Goal: Task Accomplishment & Management: Use online tool/utility

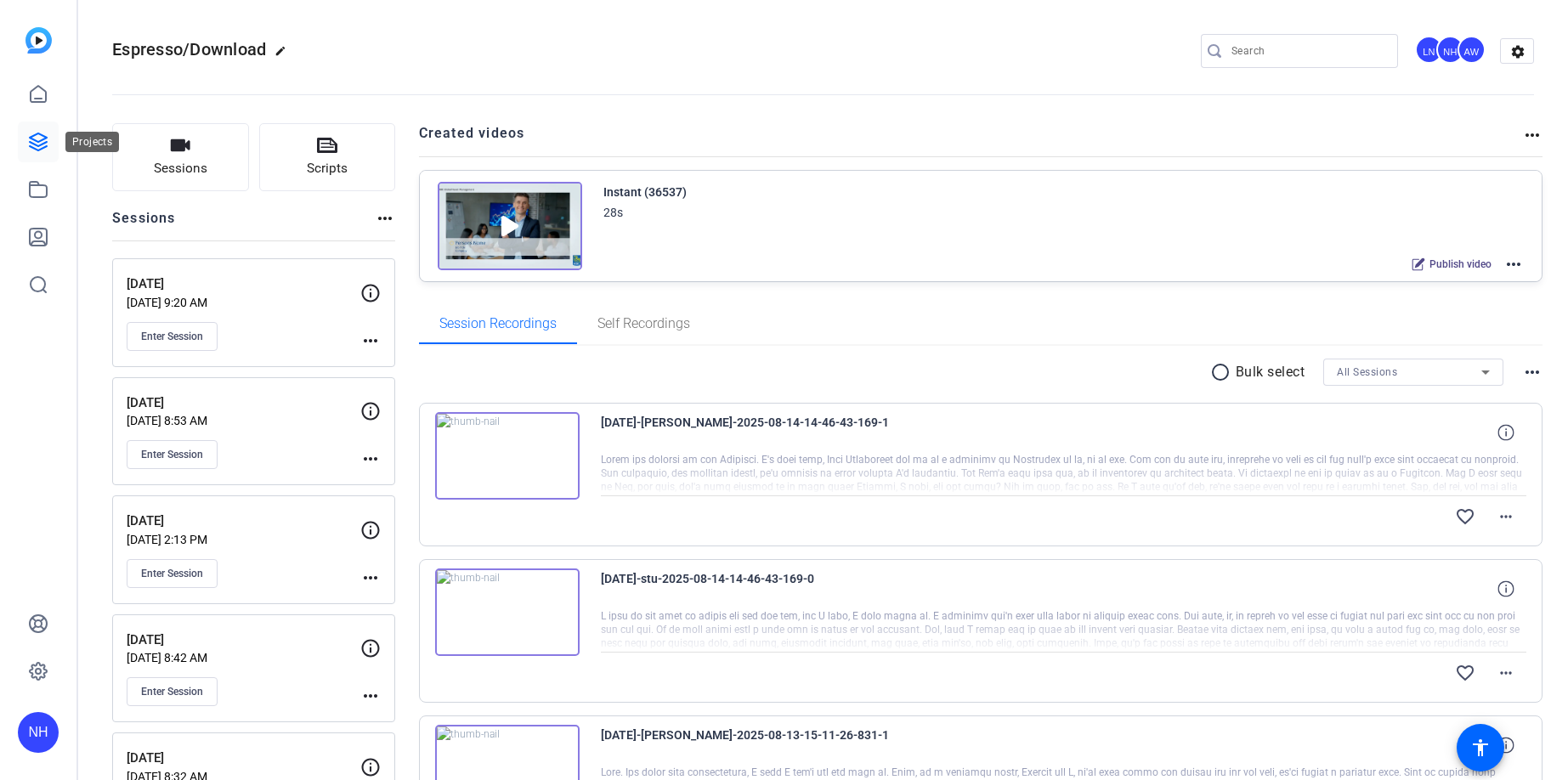
click at [32, 137] on icon at bounding box center [38, 141] width 20 height 20
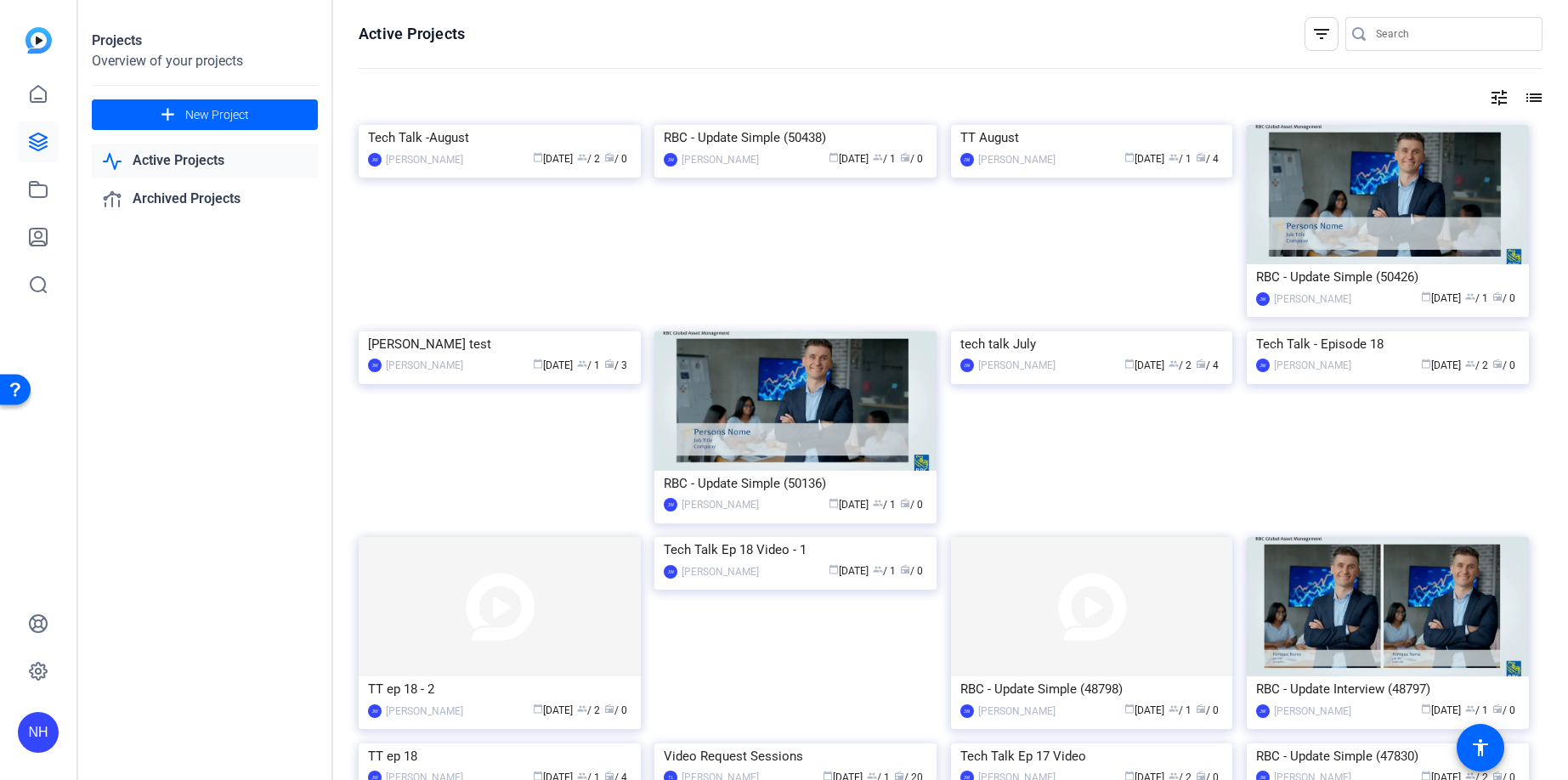
click at [1498, 95] on mat-icon "tune" at bounding box center [1498, 98] width 20 height 20
click at [1426, 133] on div "Newest First" at bounding box center [1407, 132] width 145 height 20
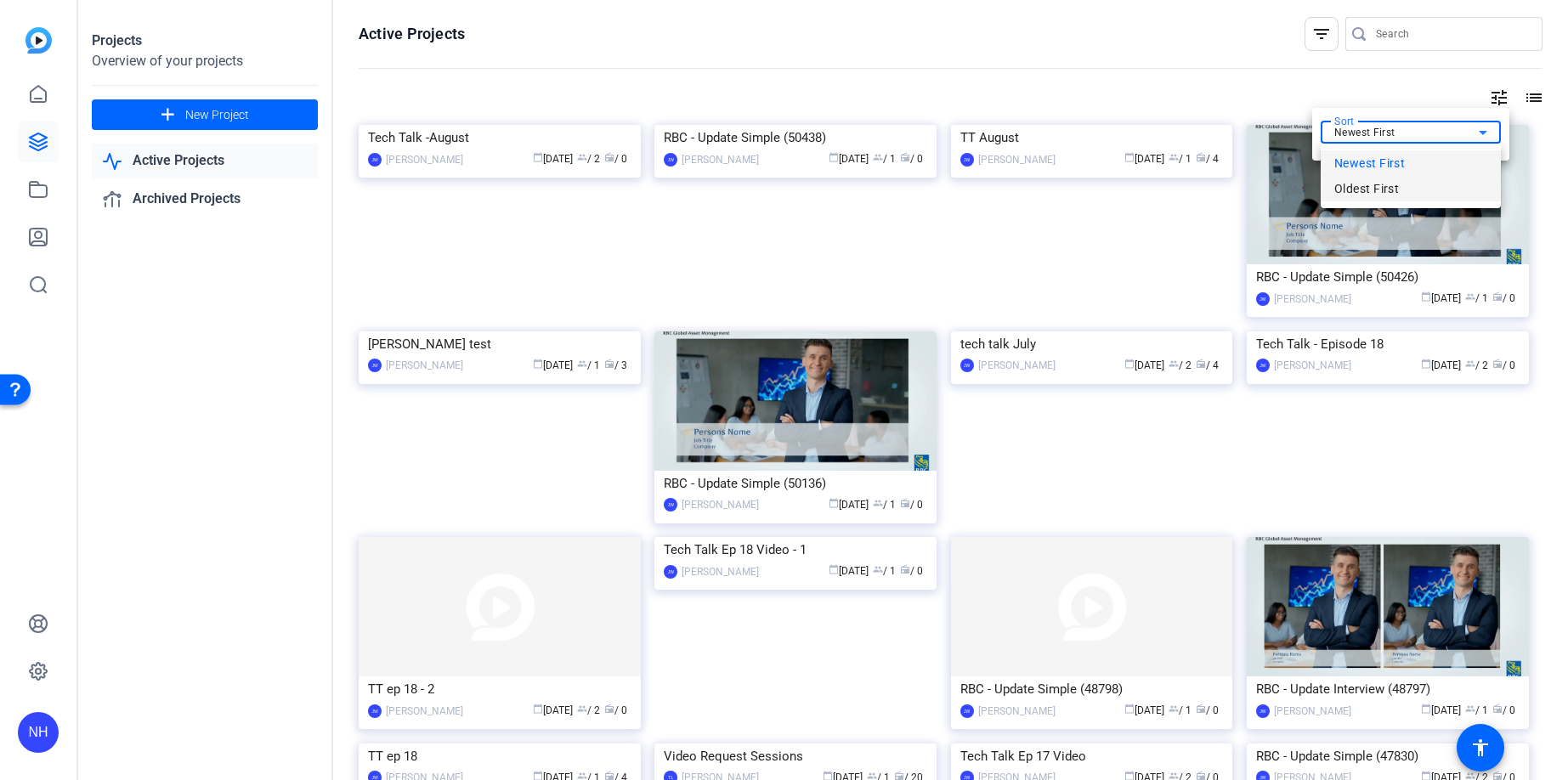
click at [1364, 186] on span "Oldest First" at bounding box center [1366, 188] width 65 height 20
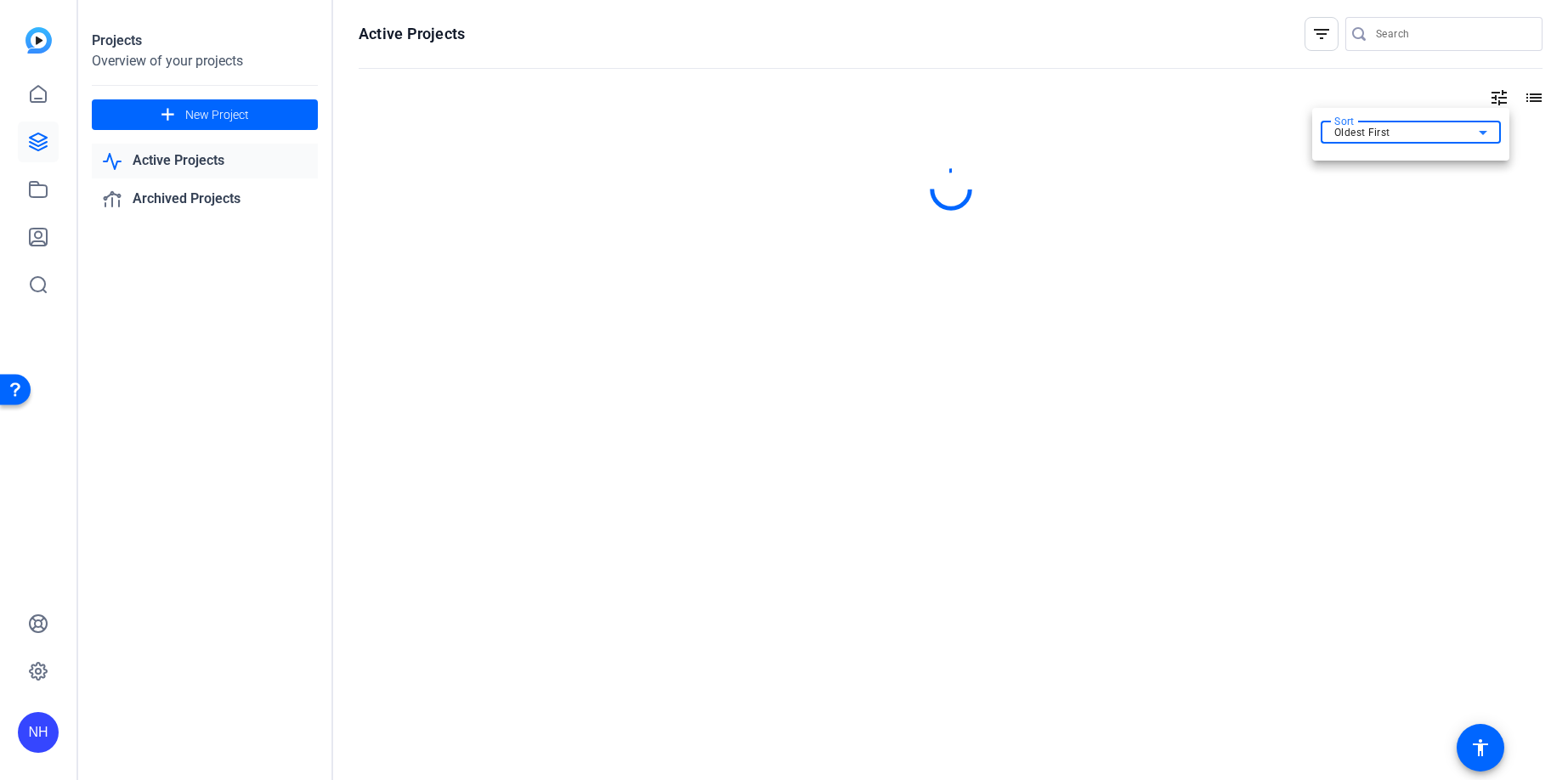
click at [1204, 44] on div at bounding box center [784, 390] width 1568 height 780
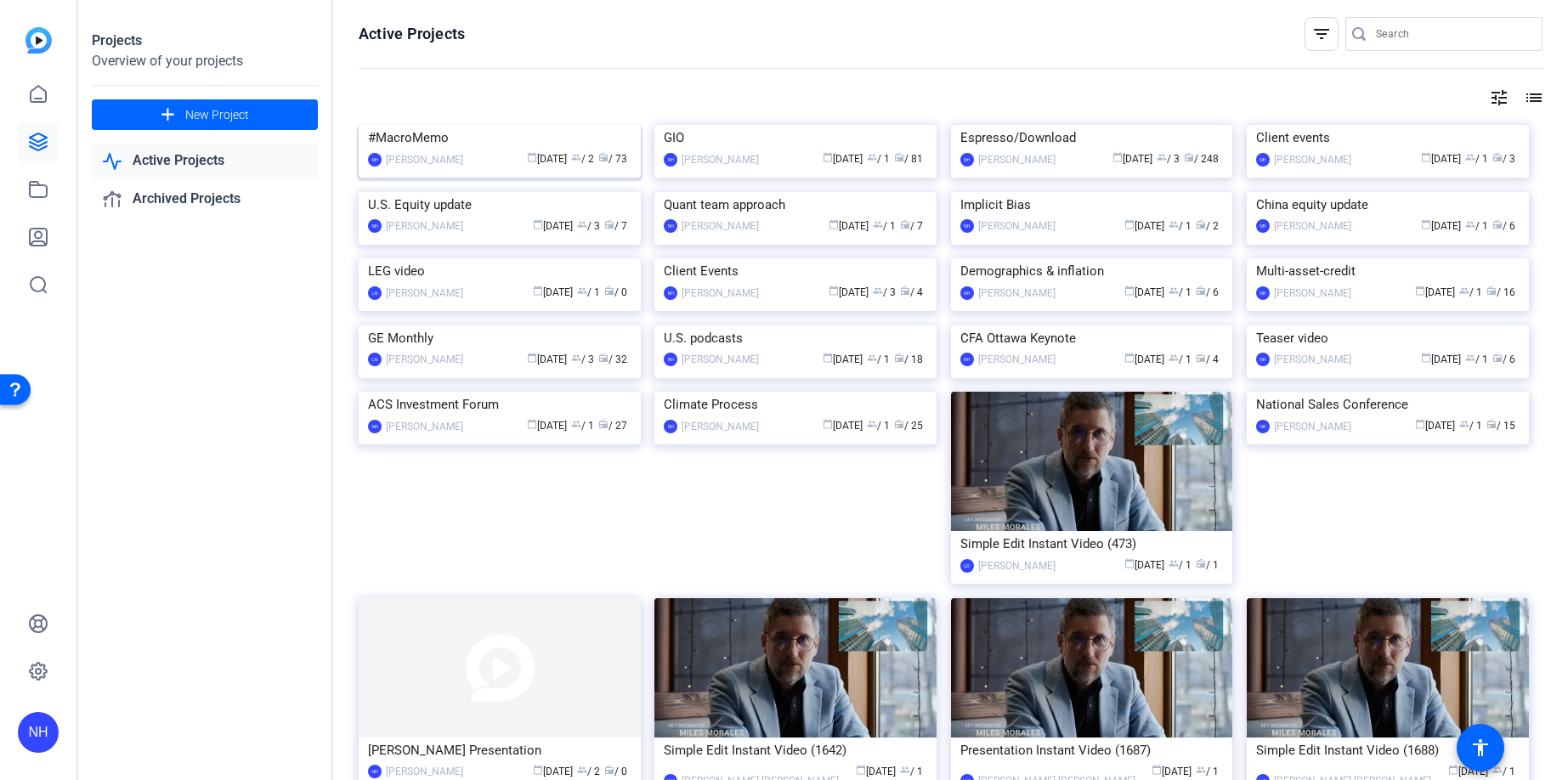
click at [458, 125] on img at bounding box center [499, 125] width 282 height 0
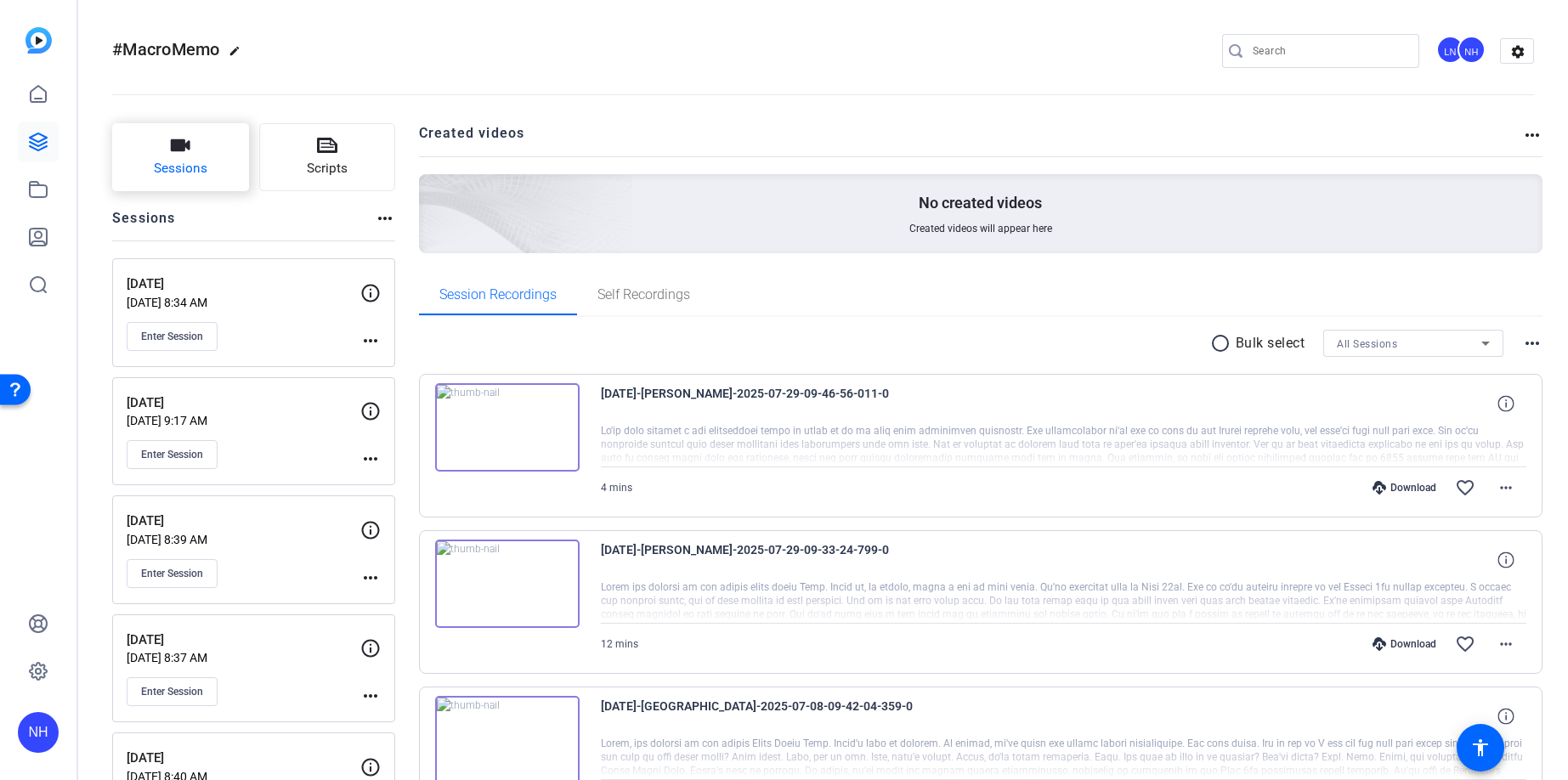
click at [167, 139] on button "Sessions" at bounding box center [181, 157] width 137 height 68
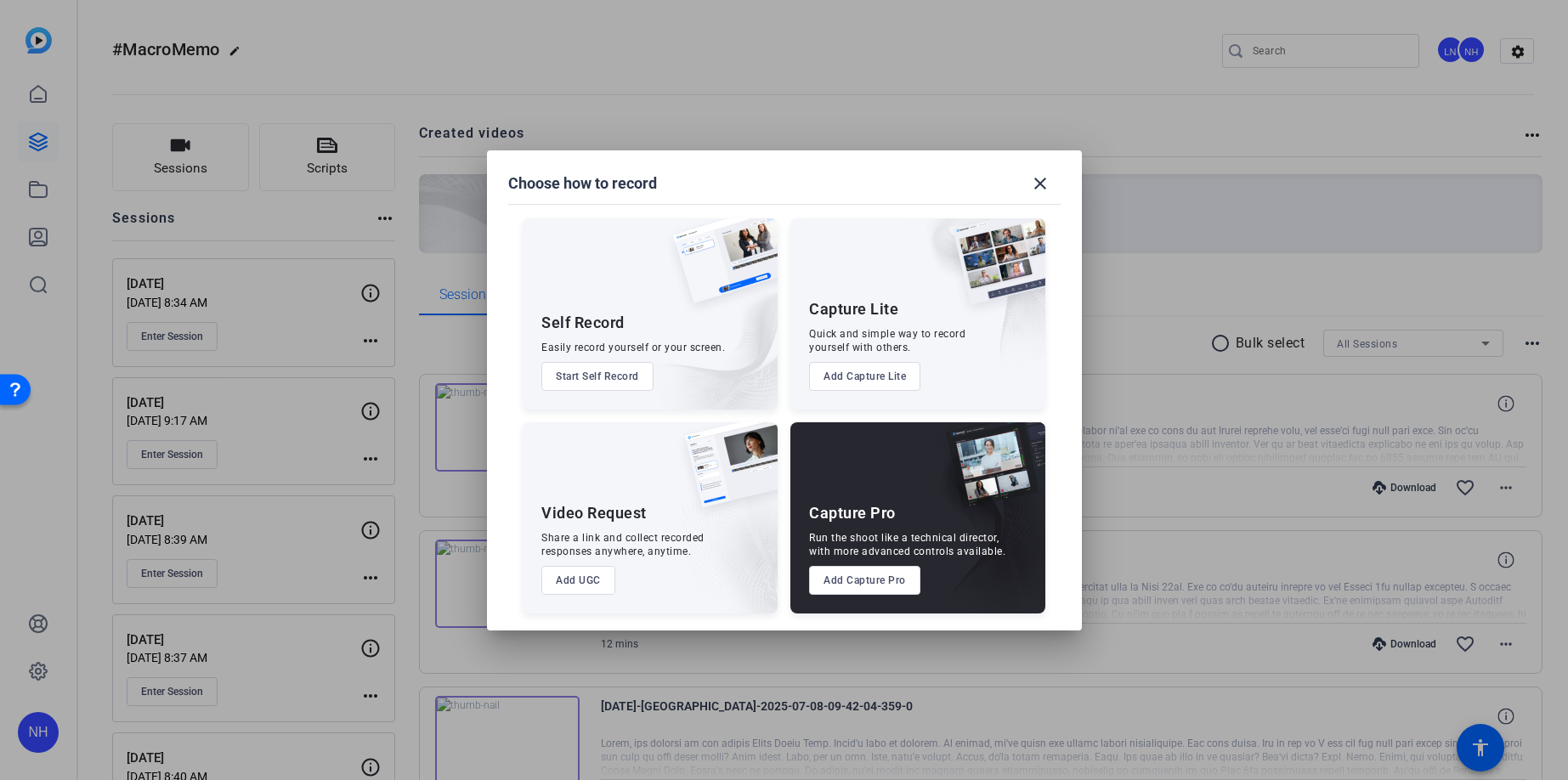
click at [870, 579] on button "Add Capture Pro" at bounding box center [864, 580] width 111 height 29
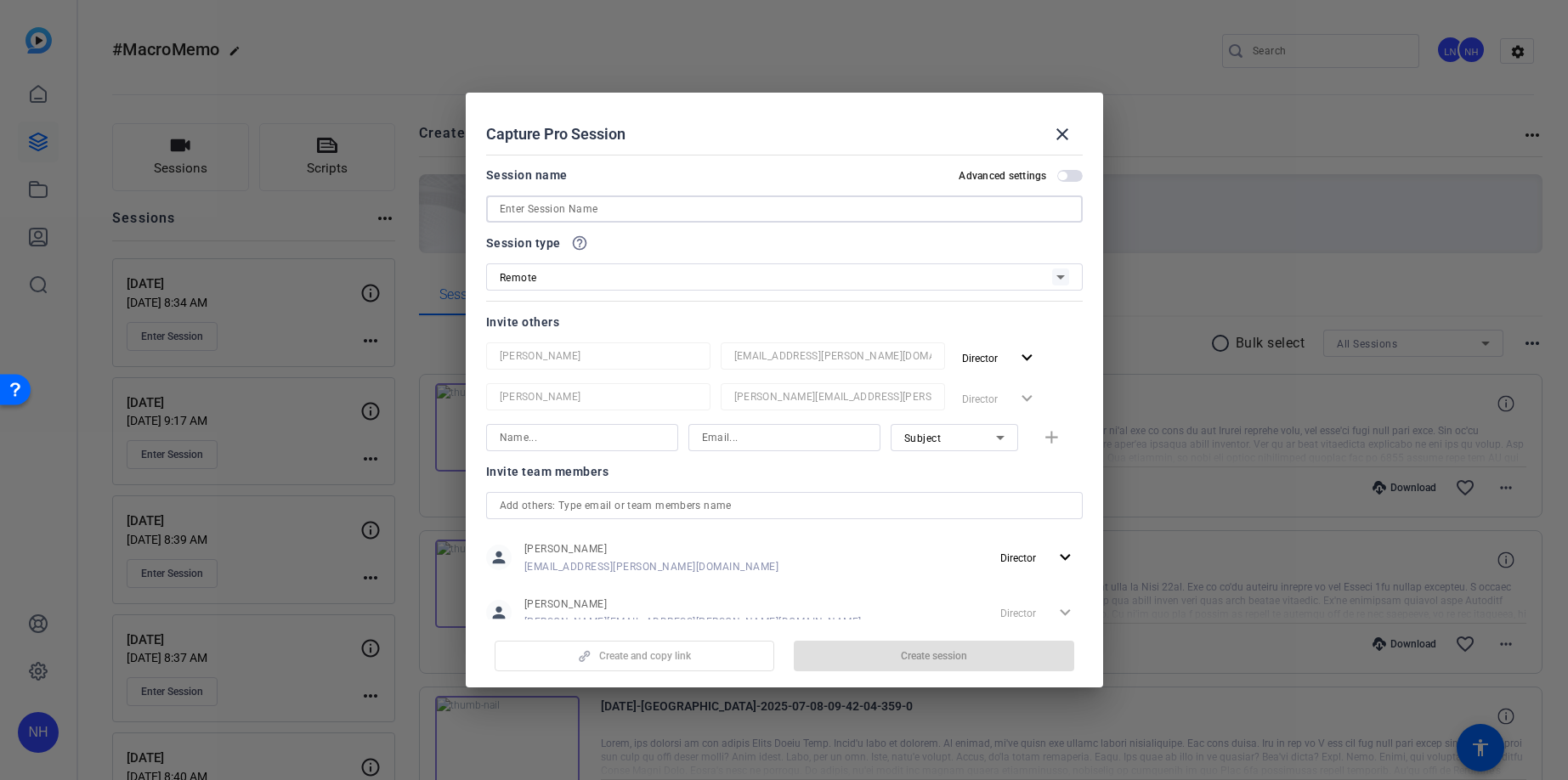
click at [659, 206] on input at bounding box center [785, 209] width 570 height 20
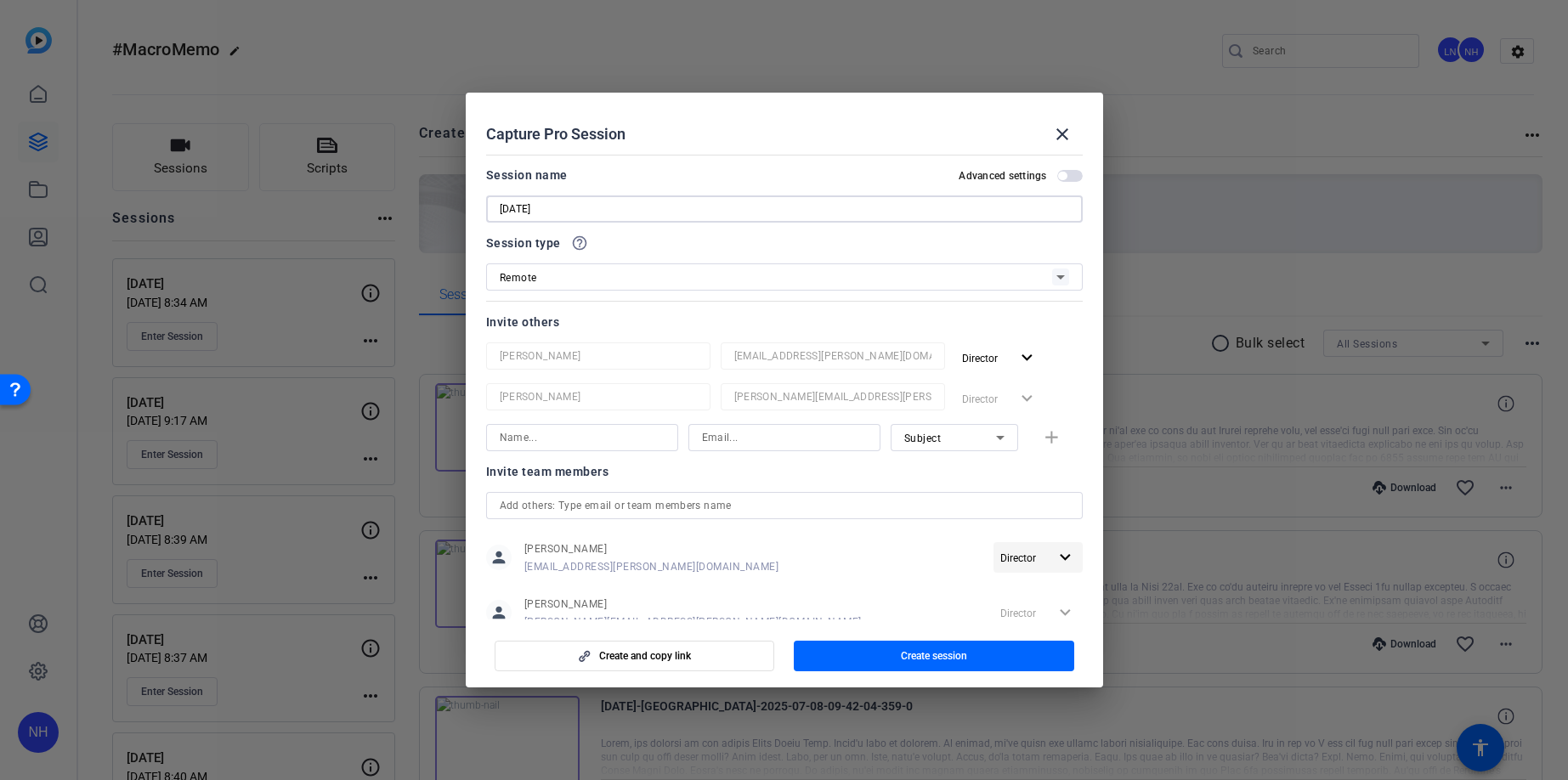
type input "[DATE]"
click at [1073, 555] on mat-icon "expand_more" at bounding box center [1065, 558] width 21 height 21
click at [1026, 623] on span "Remove User" at bounding box center [1038, 623] width 63 height 12
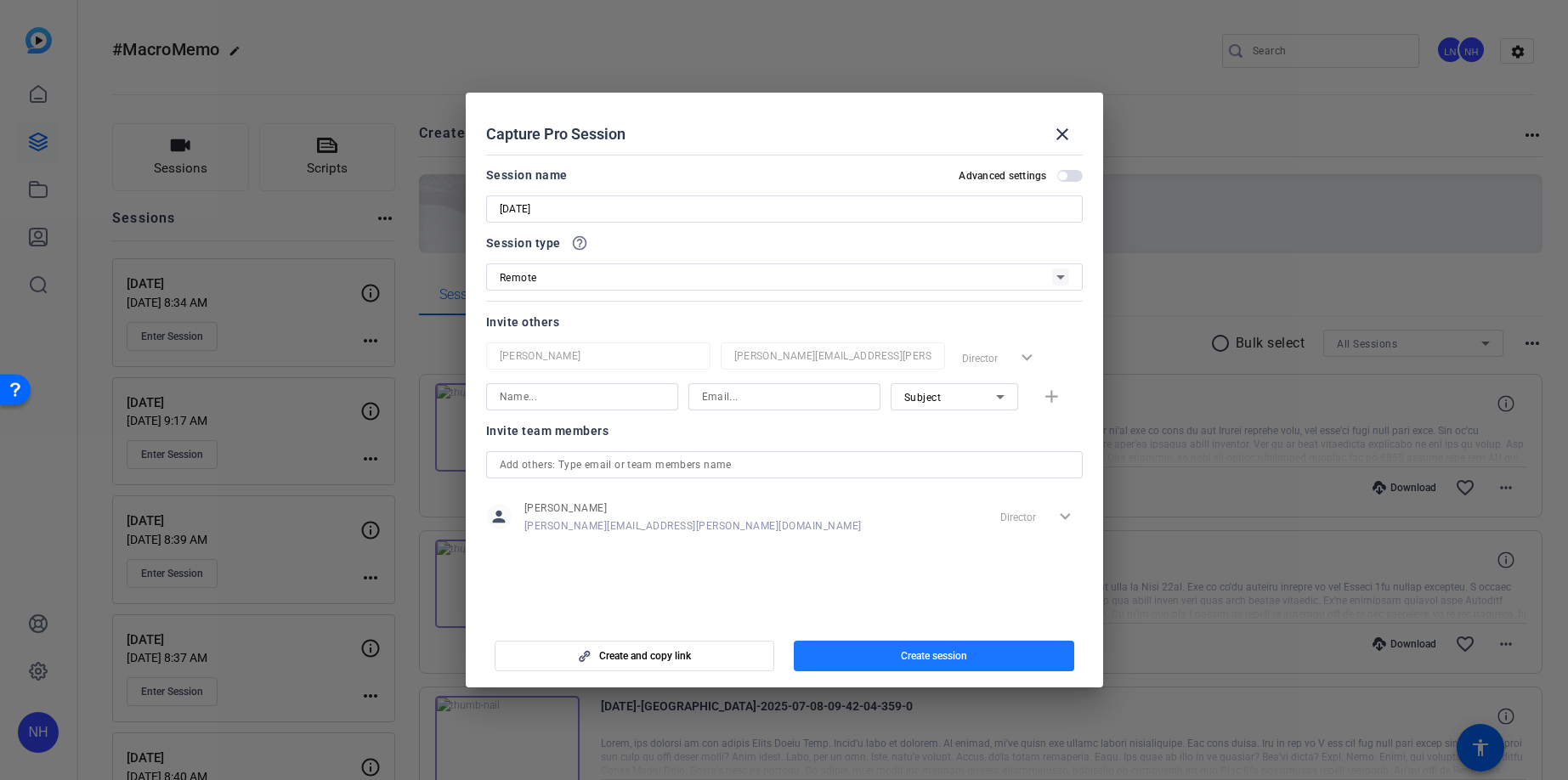
click at [929, 660] on span "Create session" at bounding box center [934, 656] width 67 height 14
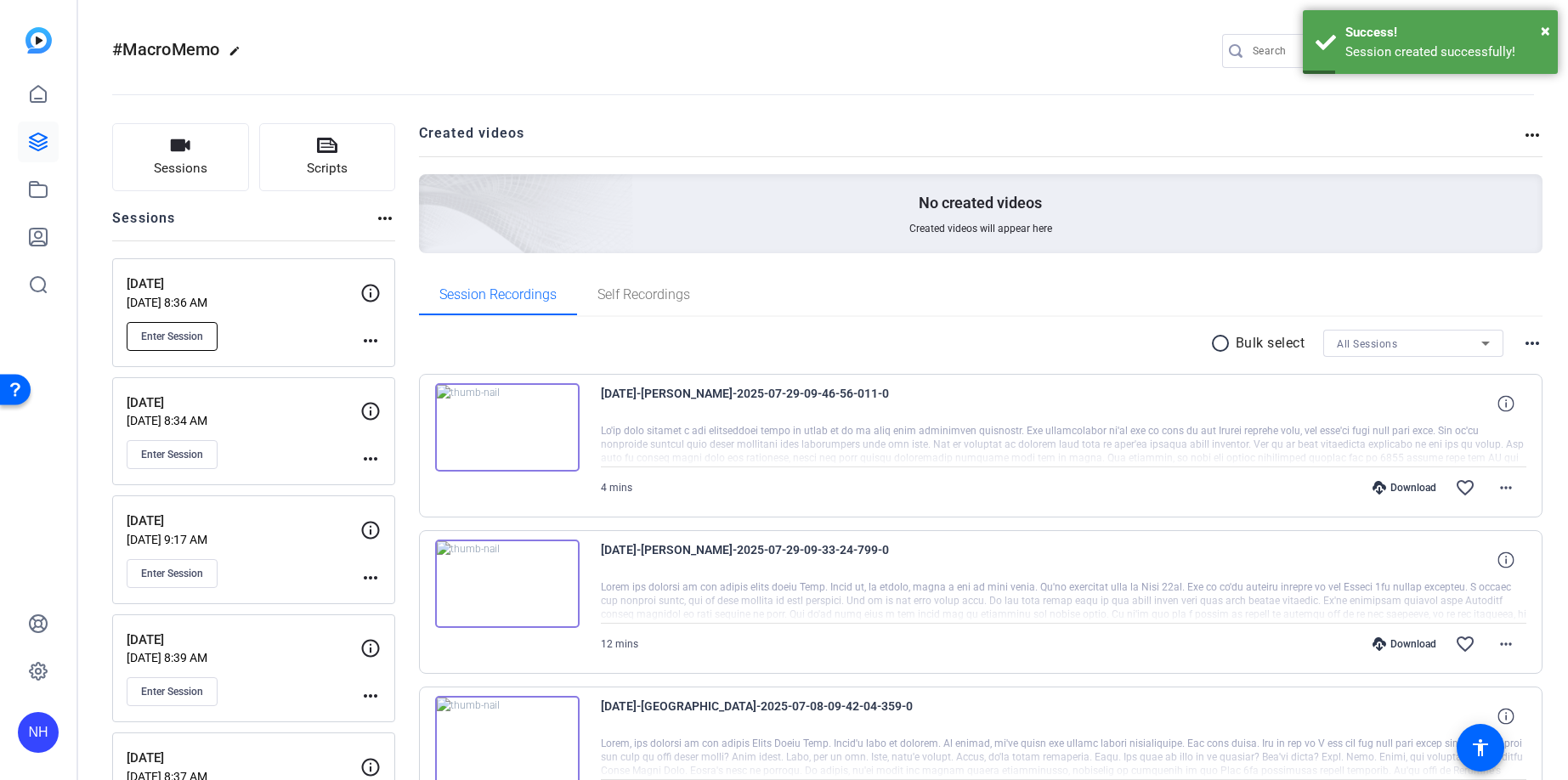
click at [174, 332] on span "Enter Session" at bounding box center [172, 337] width 62 height 14
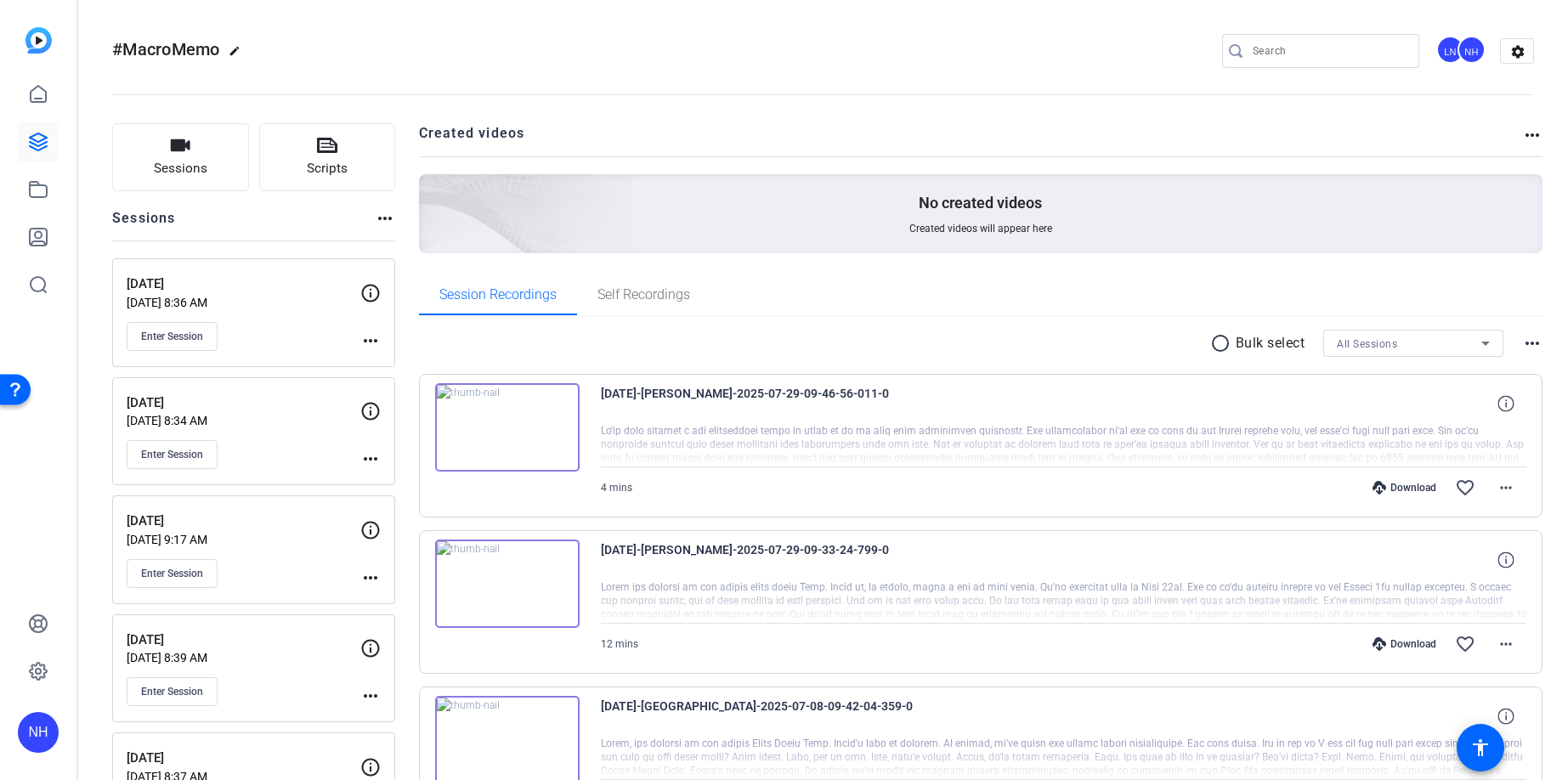
click at [683, 42] on div "#MacroMemo edit LN NH settings" at bounding box center [823, 51] width 1422 height 25
click at [182, 327] on button "Enter Session" at bounding box center [172, 337] width 91 height 29
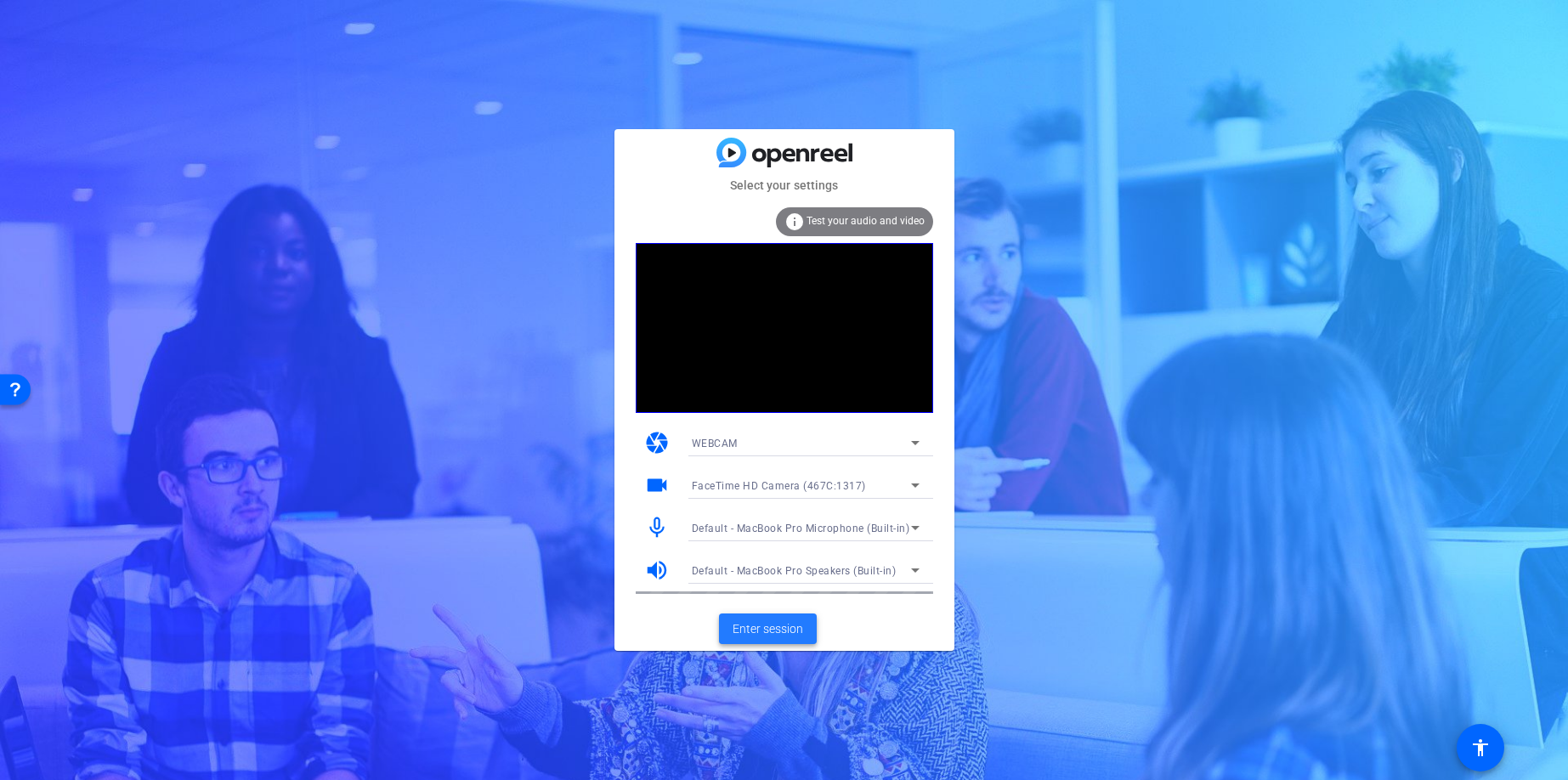
click at [765, 622] on span "Enter session" at bounding box center [768, 629] width 70 height 17
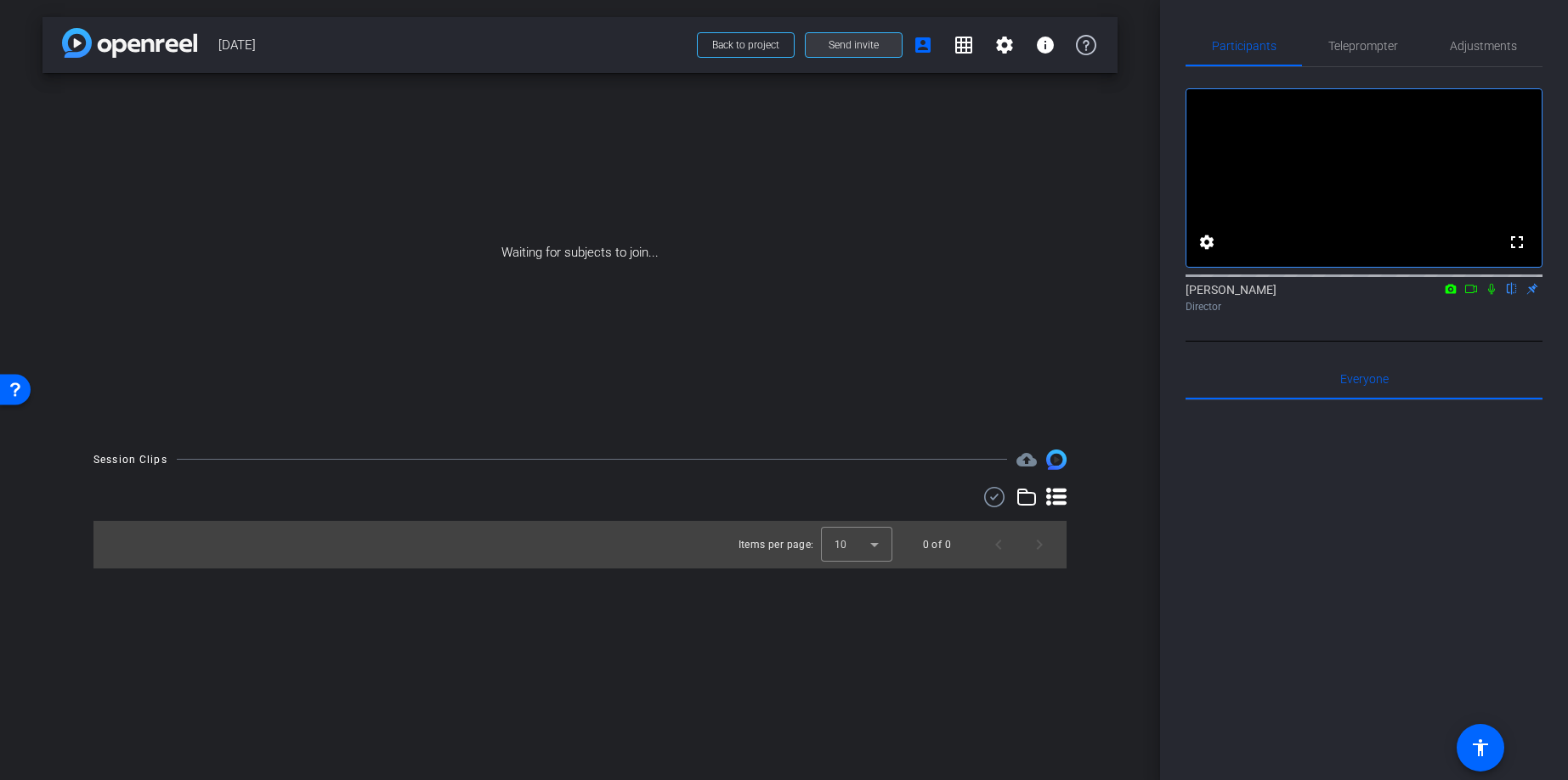
click at [849, 42] on span "Send invite" at bounding box center [854, 45] width 50 height 14
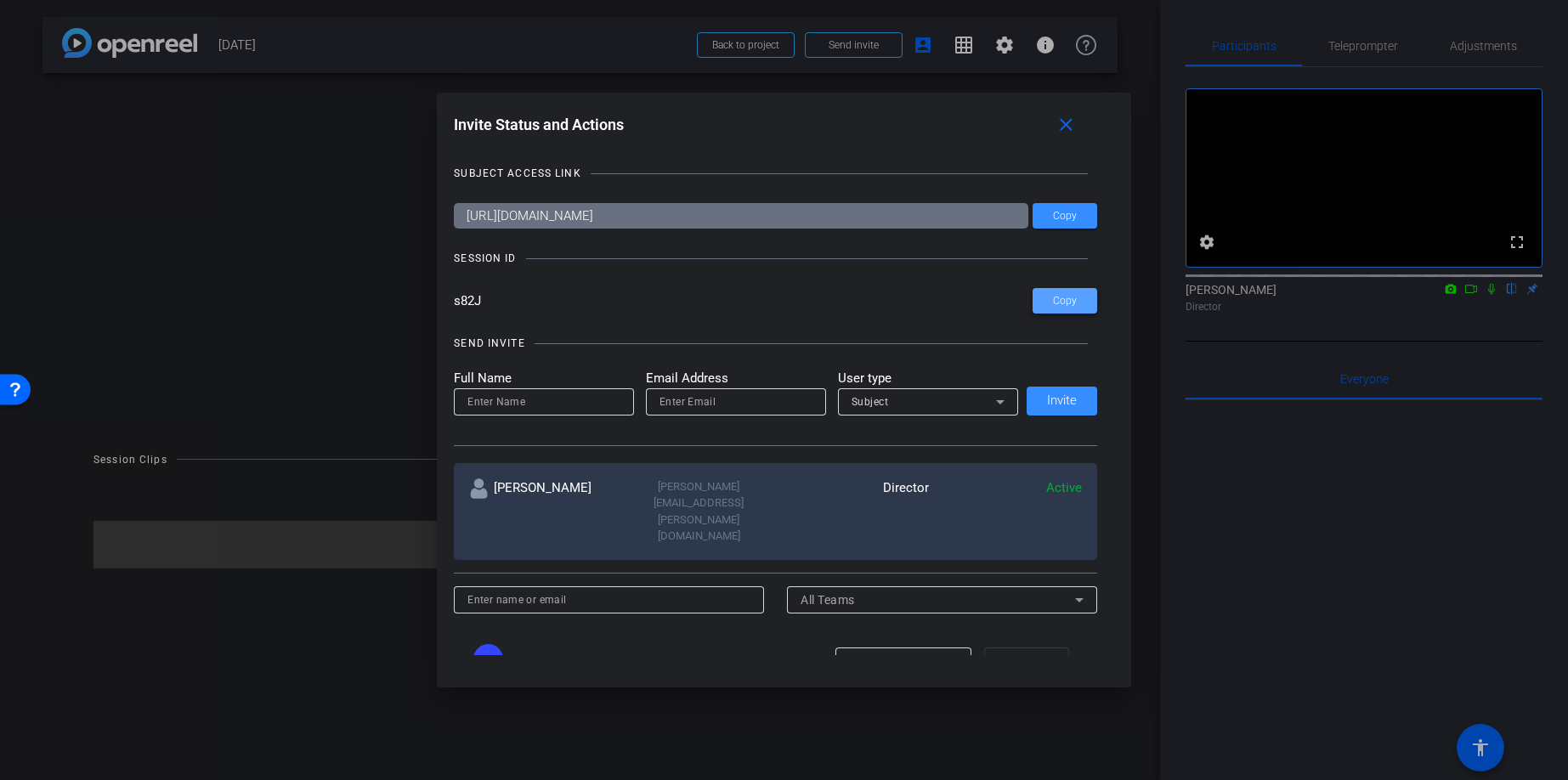
click at [1059, 296] on span "Copy" at bounding box center [1065, 300] width 24 height 13
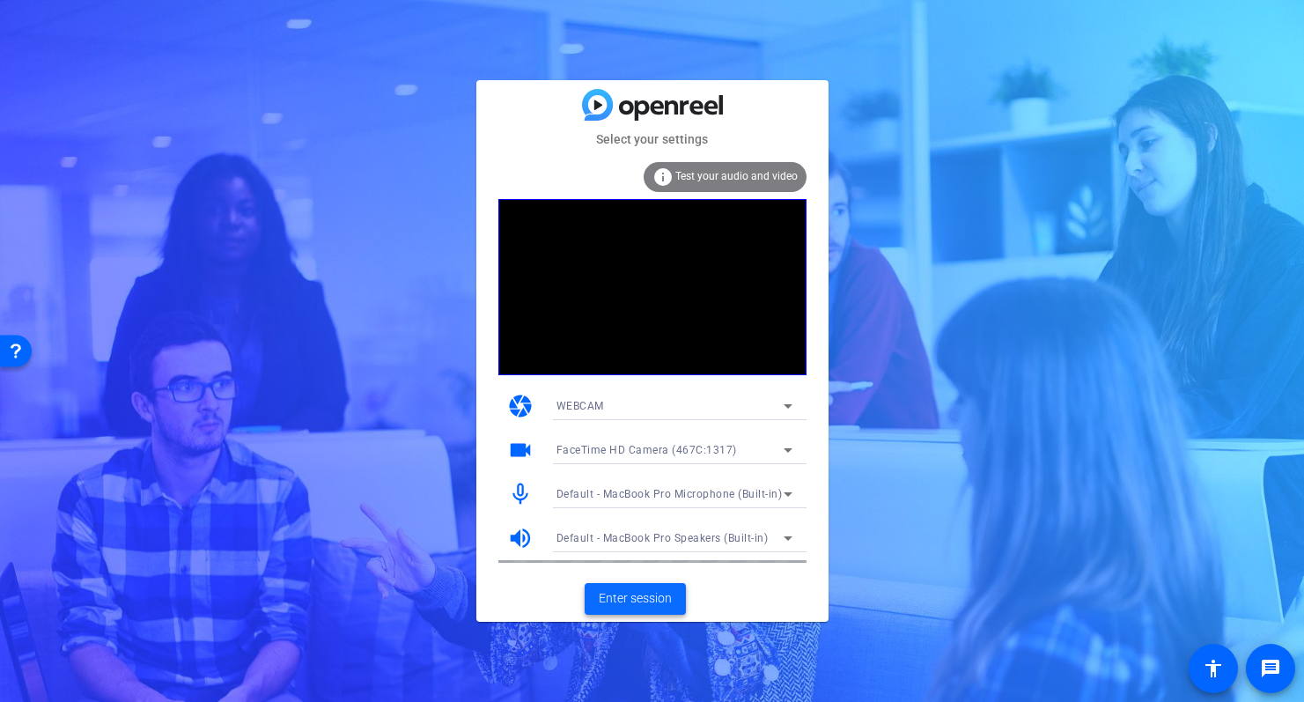
click at [636, 589] on span "Enter session" at bounding box center [635, 598] width 73 height 18
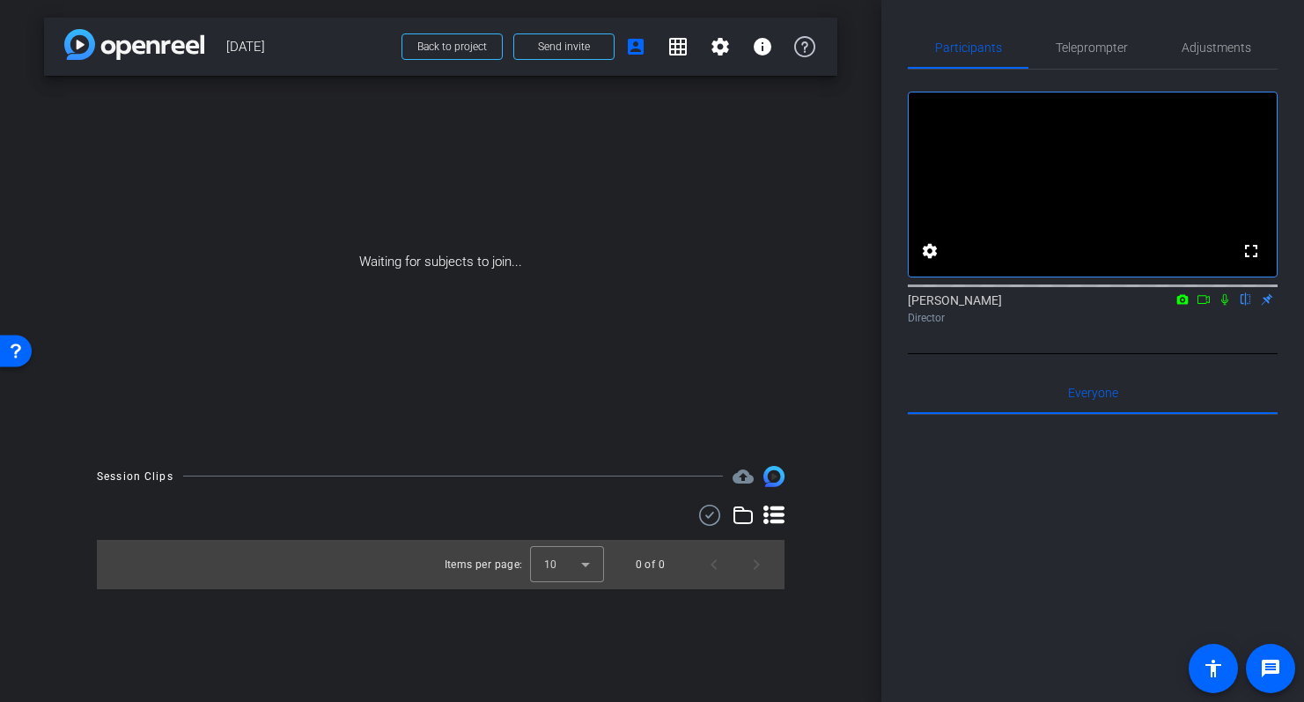
click at [1203, 305] on icon at bounding box center [1203, 299] width 14 height 12
click at [1244, 305] on icon at bounding box center [1245, 299] width 7 height 11
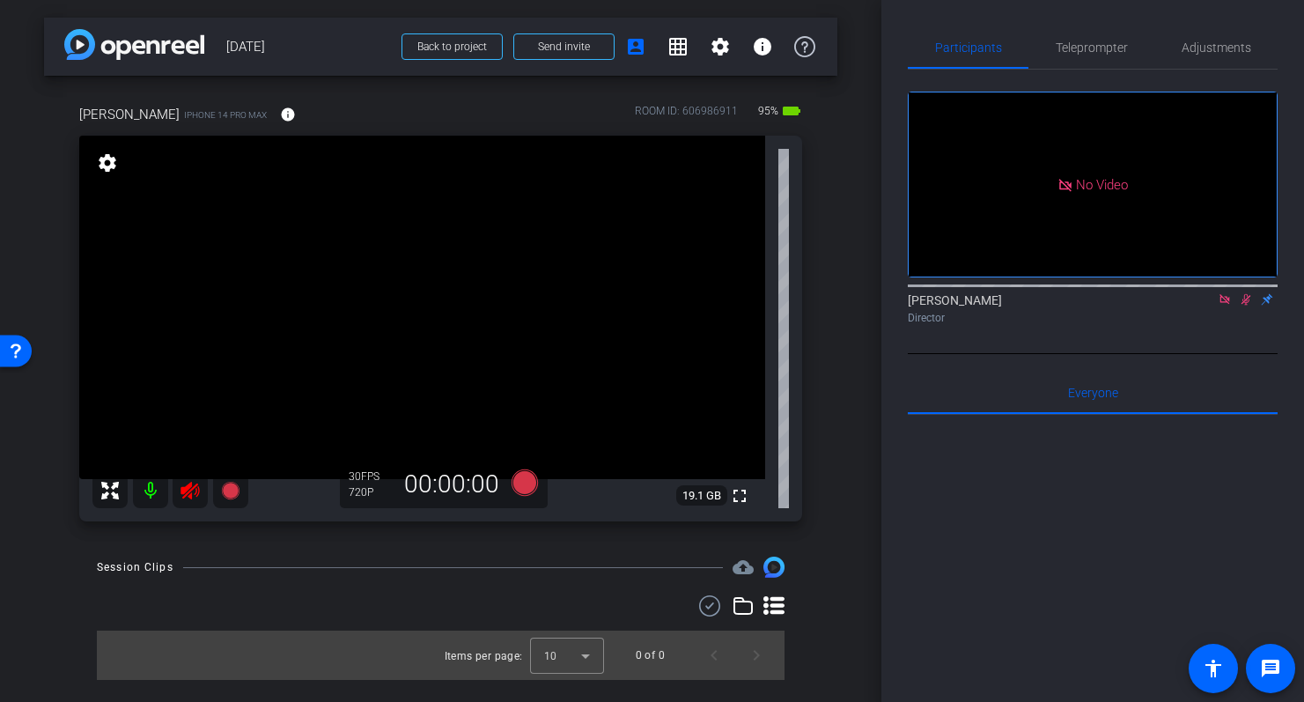
click at [1247, 305] on icon at bounding box center [1246, 299] width 10 height 11
click at [1225, 304] on icon at bounding box center [1224, 299] width 10 height 10
click at [191, 488] on icon at bounding box center [190, 490] width 21 height 21
click at [1208, 51] on span "Adjustments" at bounding box center [1216, 47] width 70 height 12
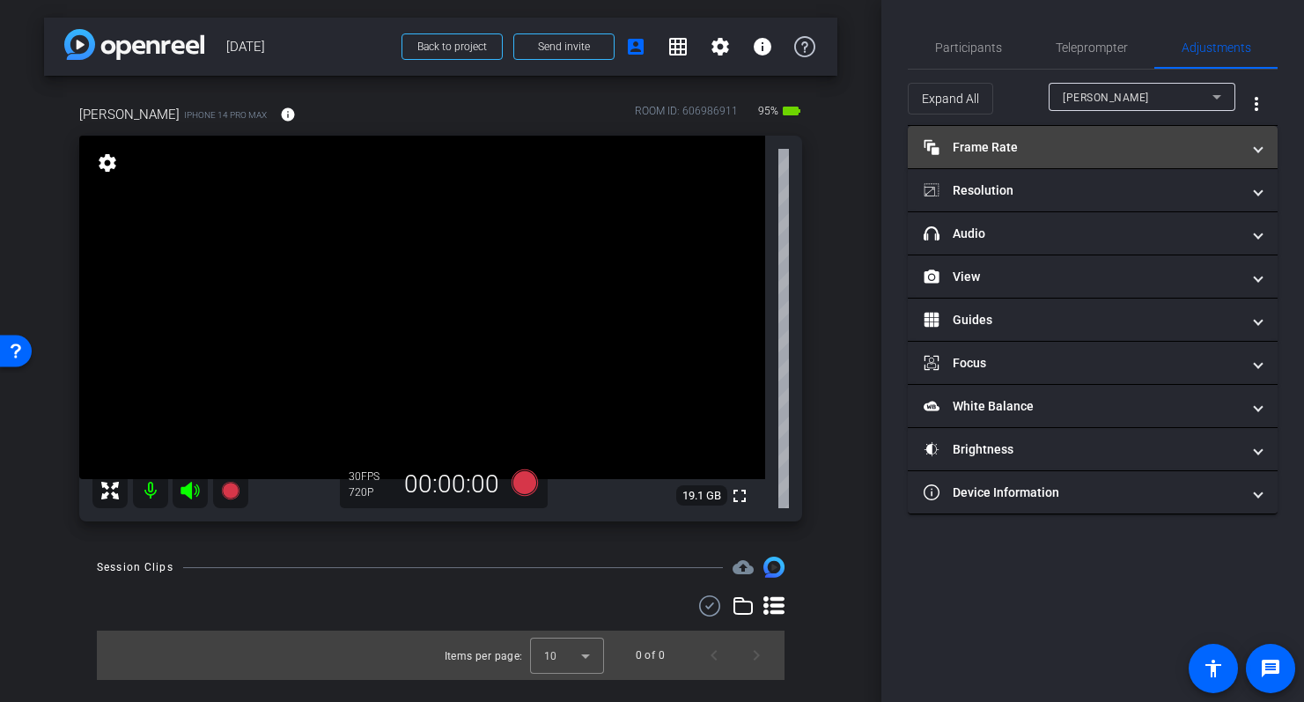
click at [1078, 138] on mat-panel-title "Frame Rate Frame Rate" at bounding box center [1081, 147] width 317 height 18
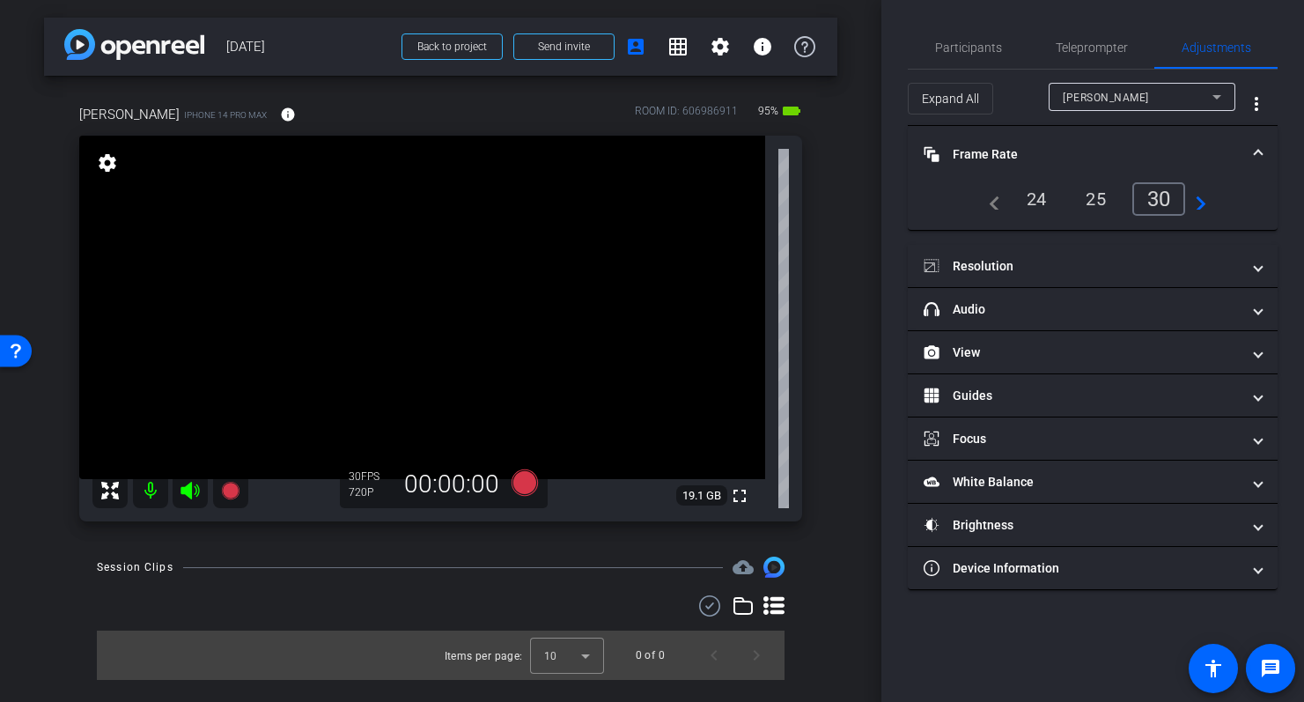
click at [1040, 196] on div "24" at bounding box center [1036, 199] width 47 height 30
click at [1109, 141] on mat-expansion-panel-header "Frame Rate Frame Rate" at bounding box center [1093, 154] width 370 height 56
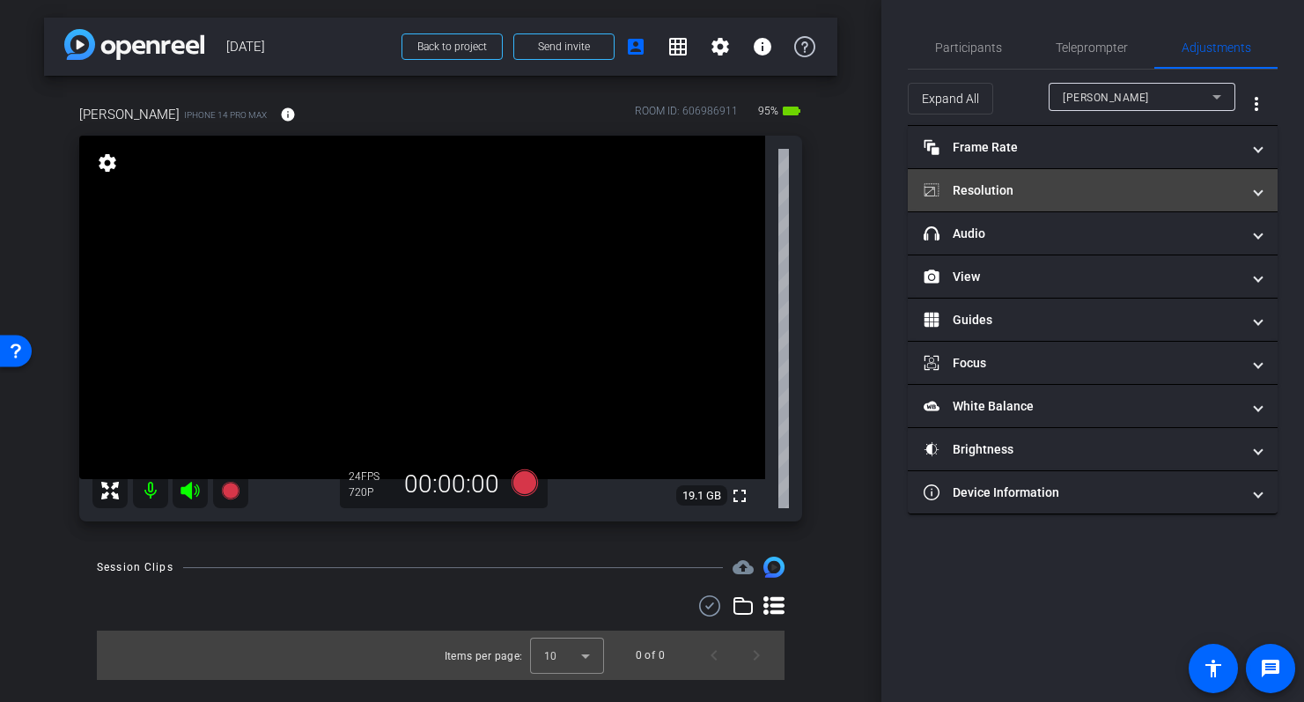
click at [1104, 191] on mat-panel-title "Resolution" at bounding box center [1081, 190] width 317 height 18
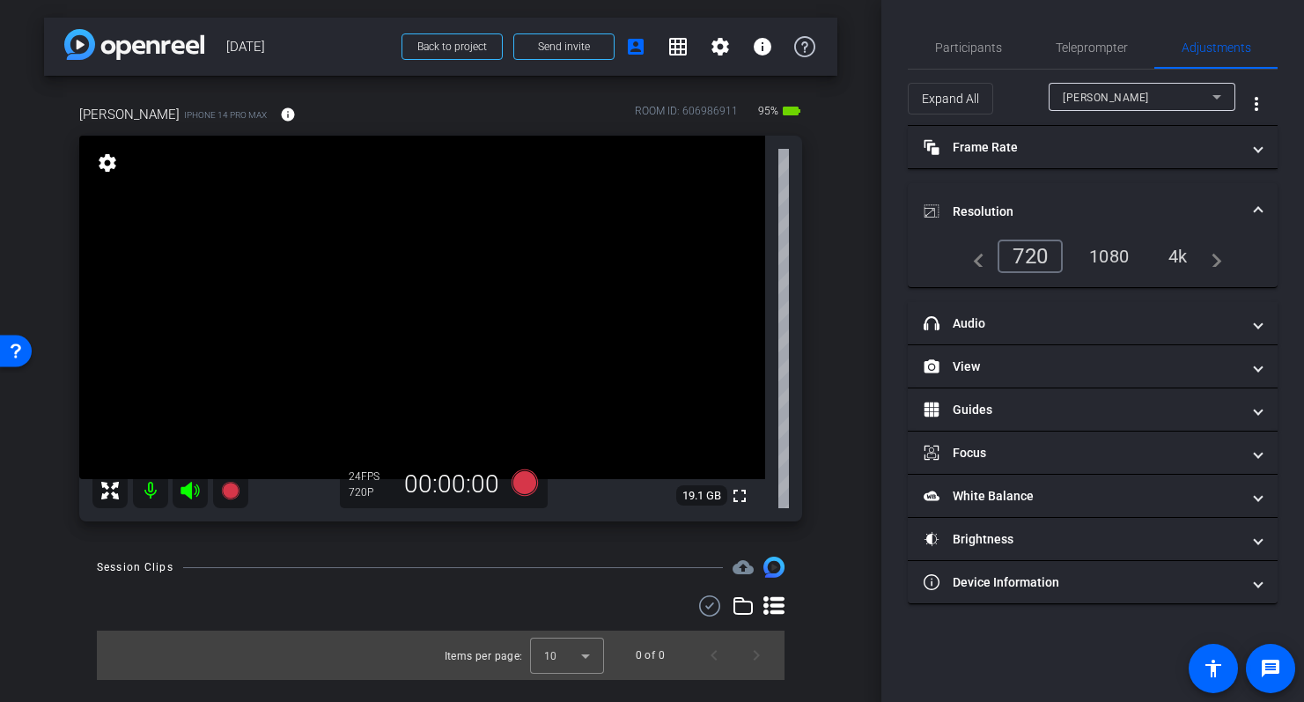
click at [1112, 257] on div "1080" at bounding box center [1109, 256] width 66 height 30
click at [1164, 178] on mat-accordion "Frame Rate Frame Rate navigate_before 24 25 30 navigate_next Resolution navigat…" at bounding box center [1093, 365] width 370 height 478
click at [1175, 250] on div "4k" at bounding box center [1179, 256] width 46 height 30
click at [1113, 184] on mat-expansion-panel-header "Resolution" at bounding box center [1093, 211] width 370 height 56
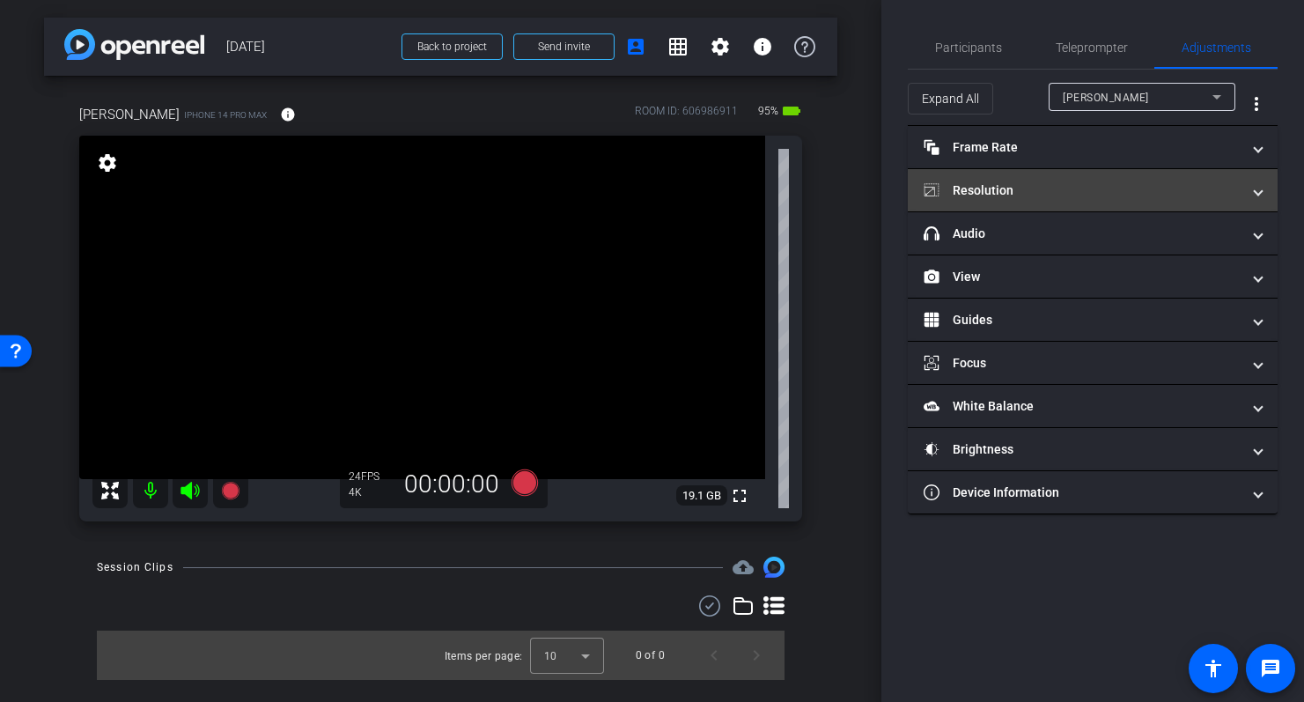
click at [1122, 188] on mat-panel-title "Resolution" at bounding box center [1081, 190] width 317 height 18
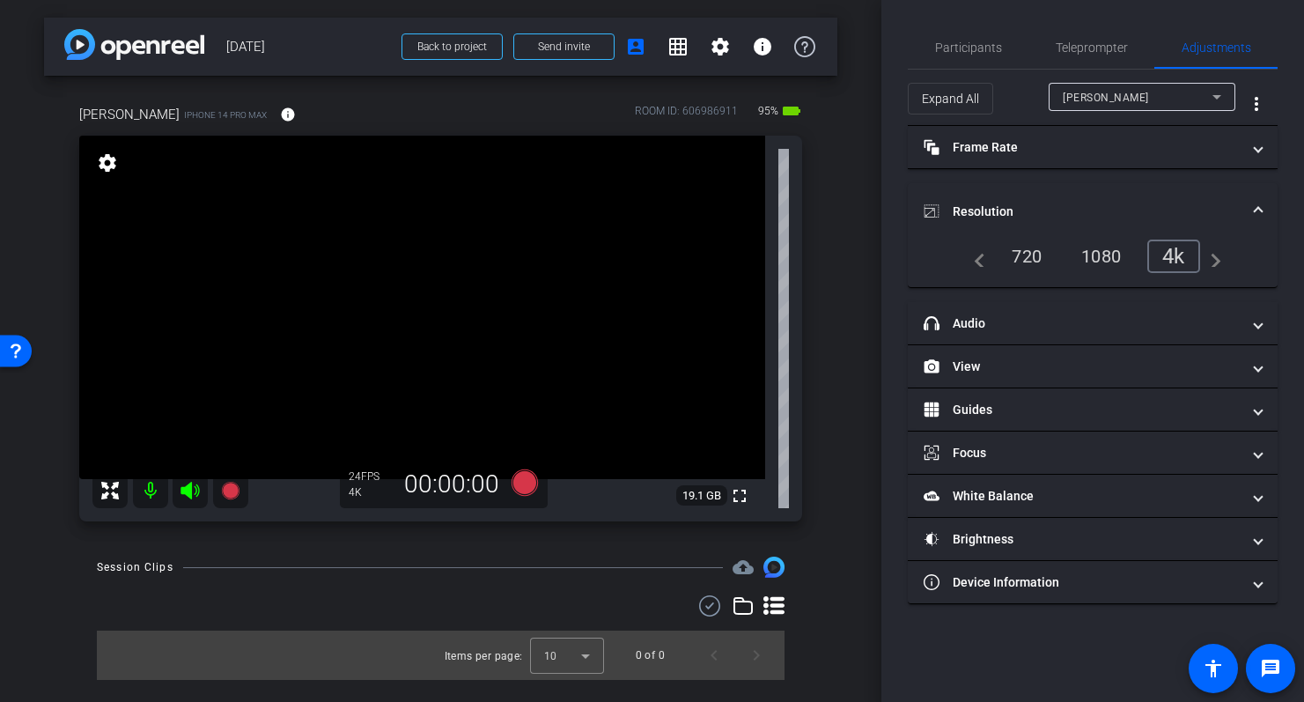
click at [1122, 188] on mat-expansion-panel-header "Resolution" at bounding box center [1093, 211] width 370 height 56
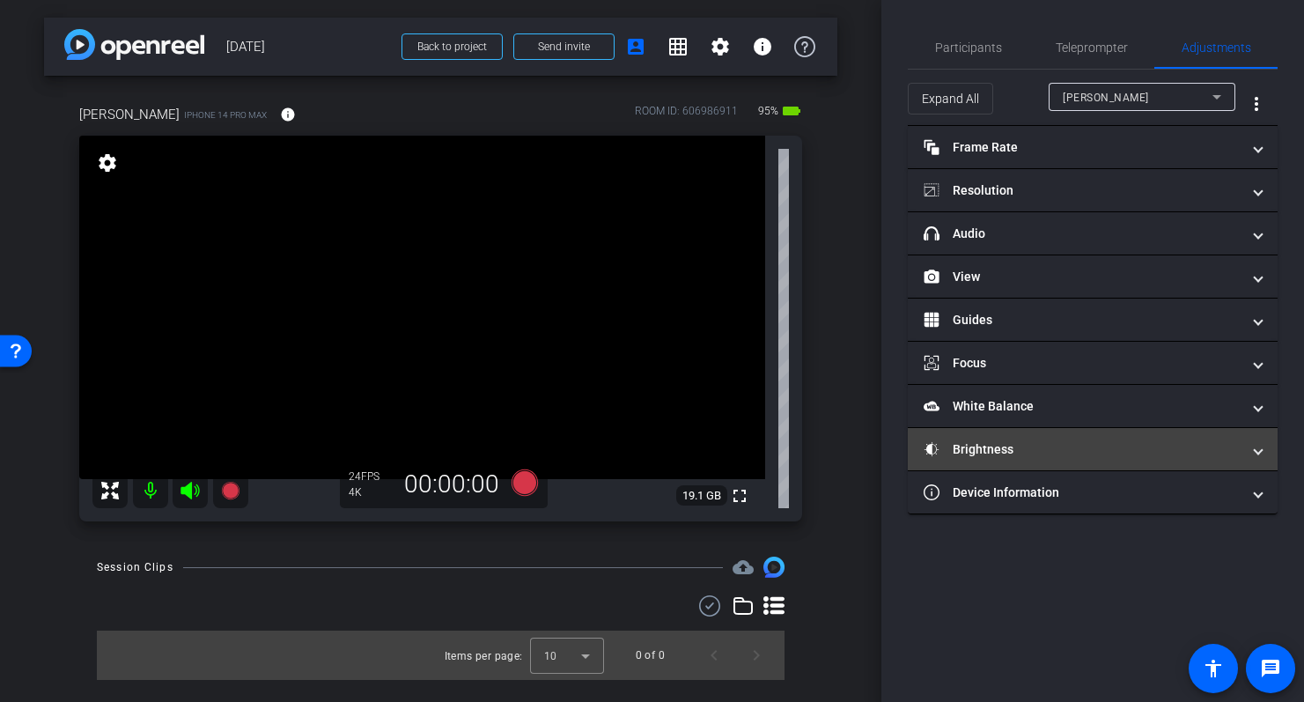
click at [1073, 454] on mat-panel-title "Brightness" at bounding box center [1081, 449] width 317 height 18
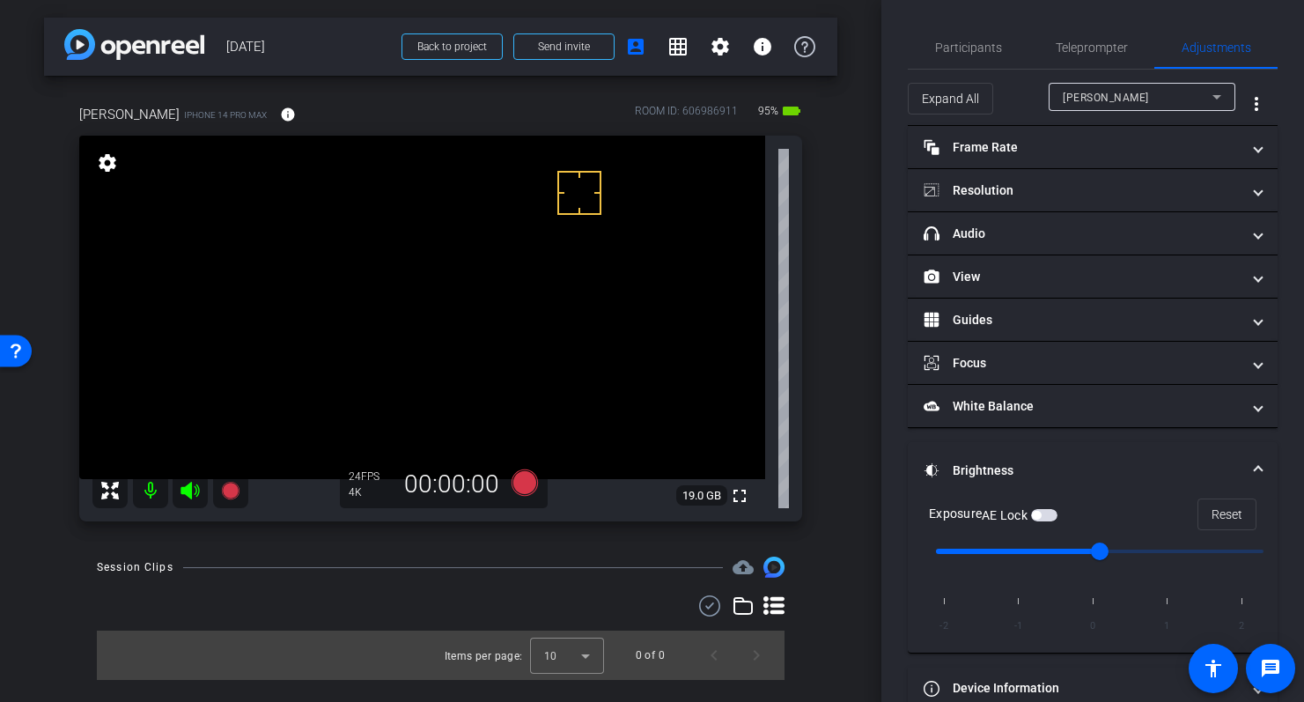
click at [1048, 509] on span "button" at bounding box center [1044, 515] width 26 height 12
click at [1070, 452] on mat-expansion-panel-header "Brightness" at bounding box center [1093, 470] width 370 height 56
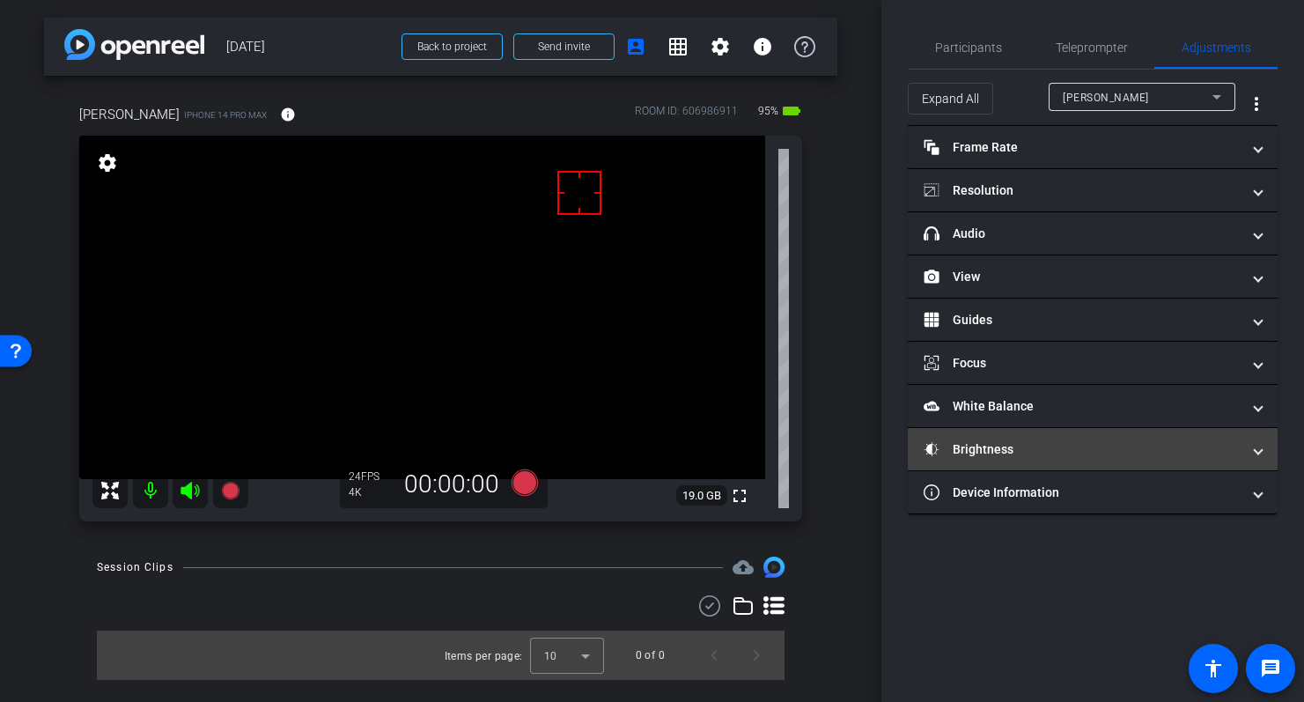
click at [1070, 452] on mat-panel-title "Brightness" at bounding box center [1081, 449] width 317 height 18
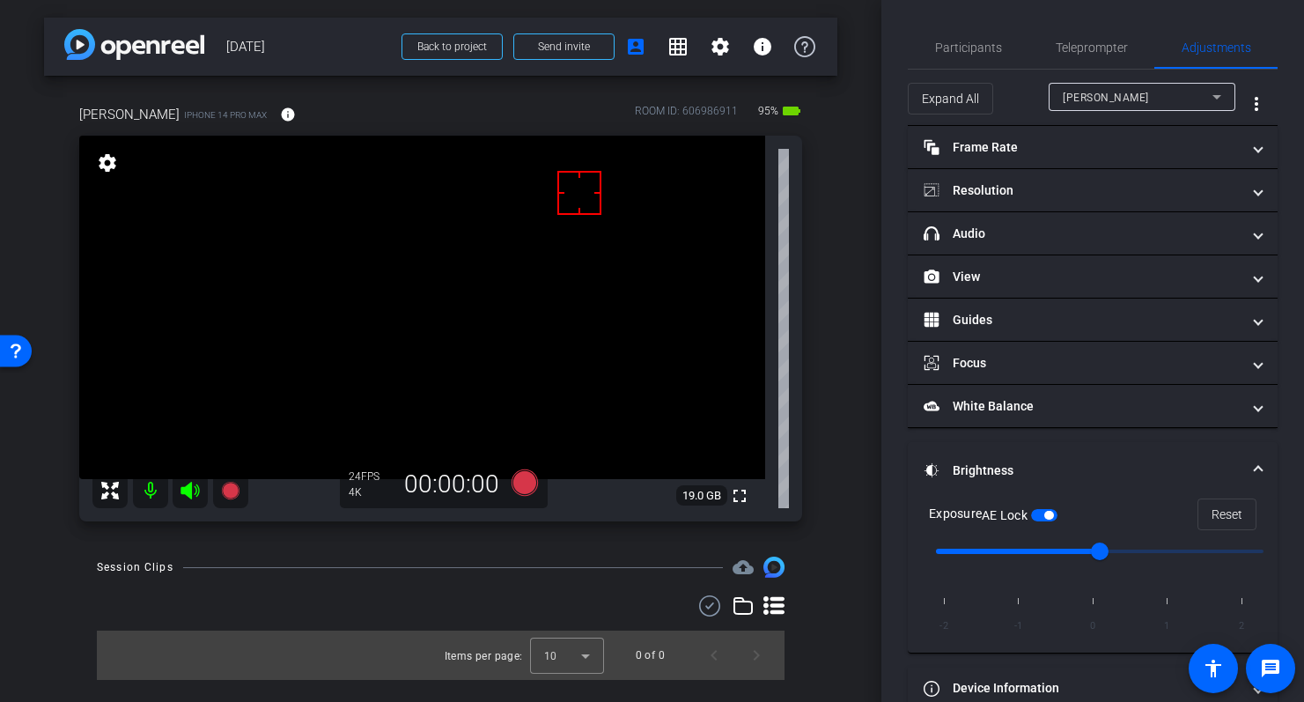
click at [1070, 452] on mat-expansion-panel-header "Brightness" at bounding box center [1093, 470] width 370 height 56
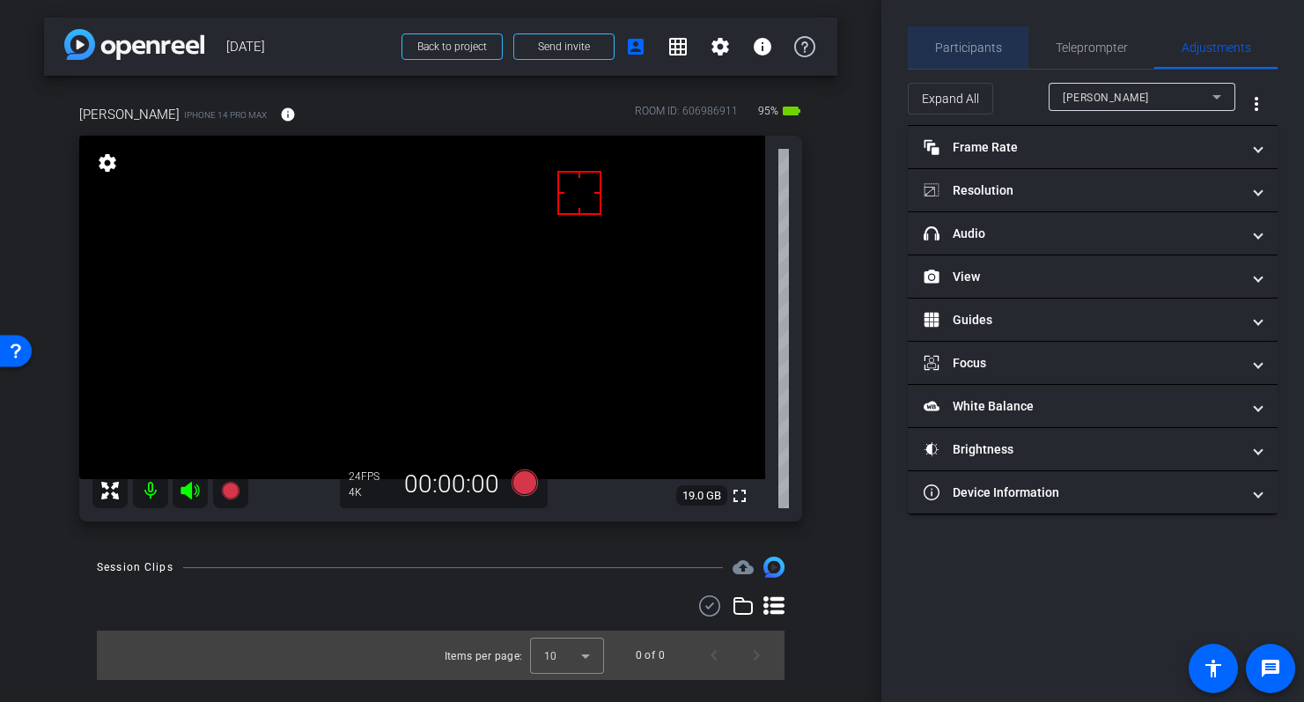
click at [984, 43] on span "Participants" at bounding box center [968, 47] width 67 height 12
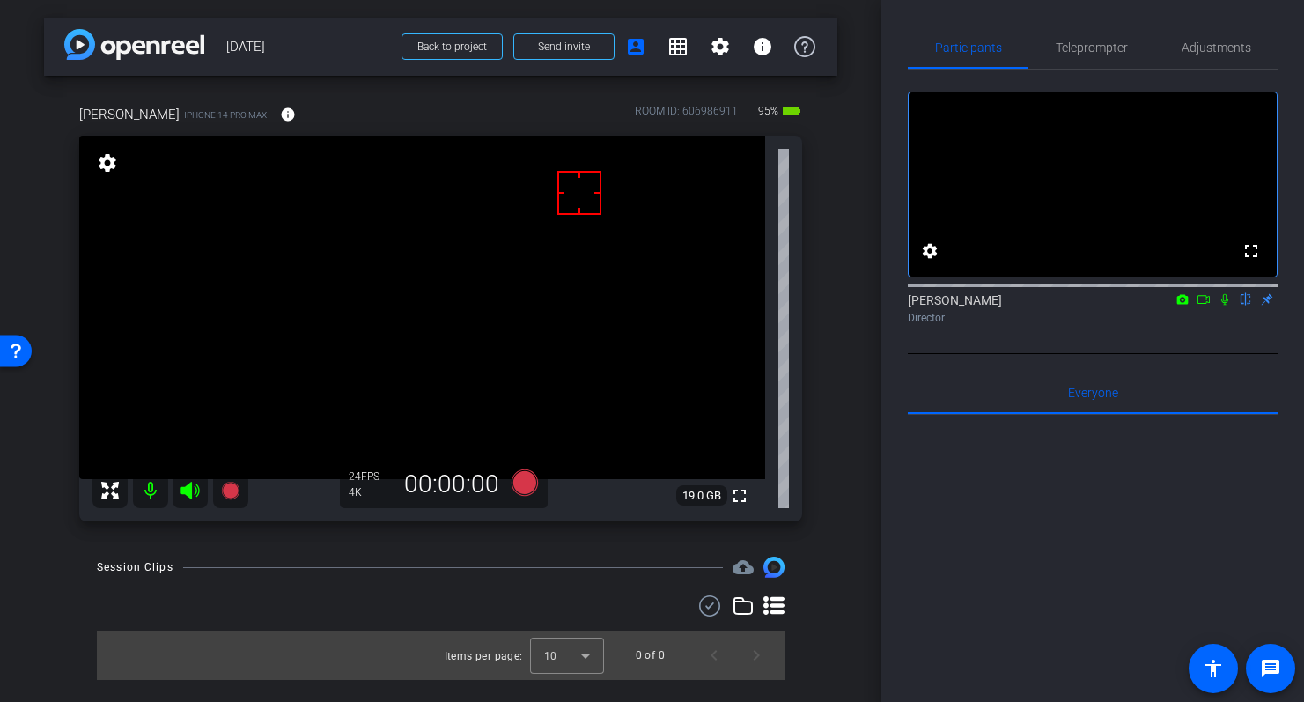
click at [822, 338] on div "Eric Lascelles iPhone 14 Pro Max info ROOM ID: 606986911 95% battery_std fullsc…" at bounding box center [440, 307] width 793 height 463
click at [842, 374] on div "arrow_back 08-19-2025 Back to project Send invite account_box grid_on settings …" at bounding box center [440, 351] width 881 height 702
click at [525, 482] on icon at bounding box center [524, 482] width 26 height 26
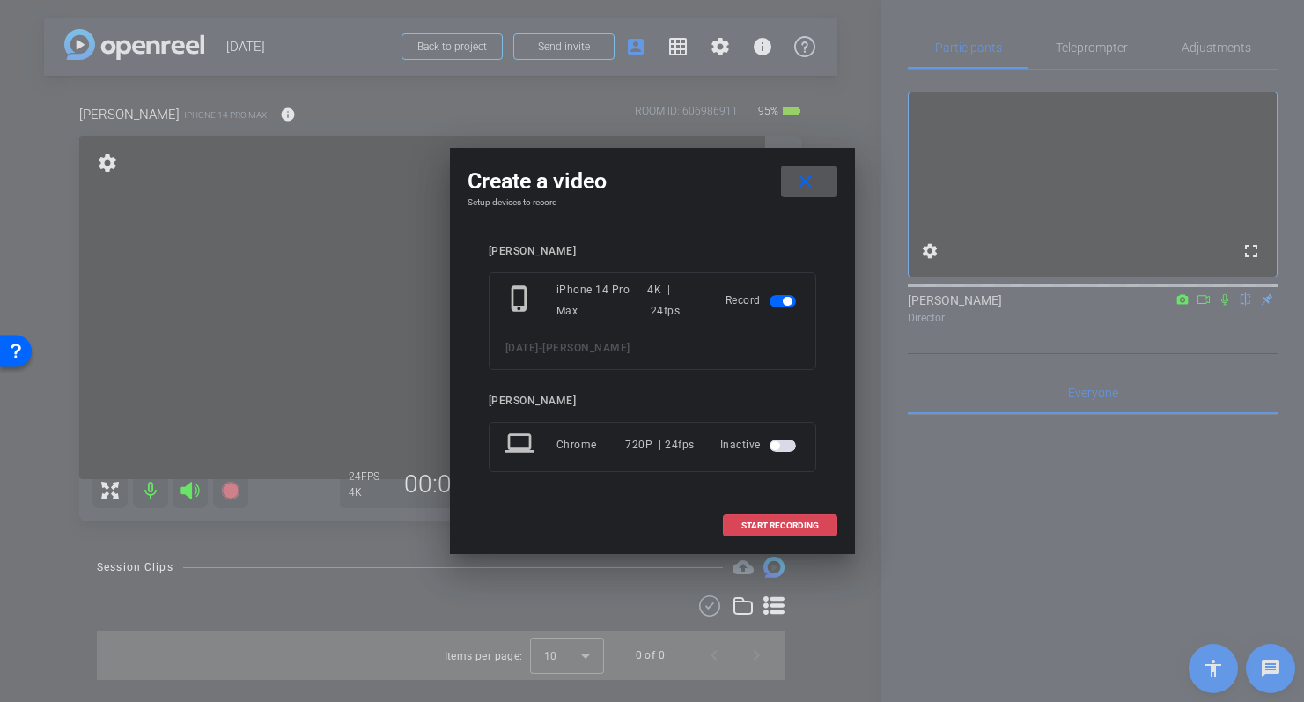
click at [766, 521] on span "START RECORDING" at bounding box center [779, 525] width 77 height 9
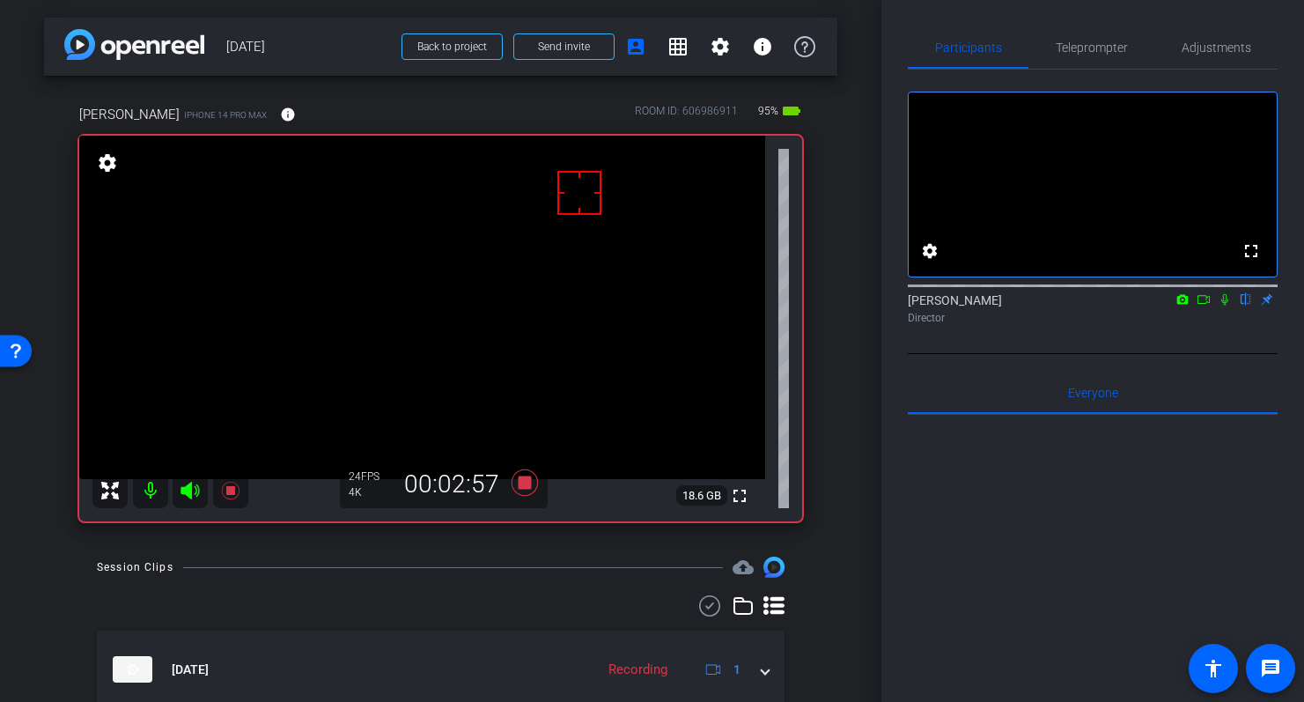
click at [827, 527] on div "Eric Lascelles iPhone 14 Pro Max info ROOM ID: 606986911 95% battery_std fullsc…" at bounding box center [440, 307] width 793 height 463
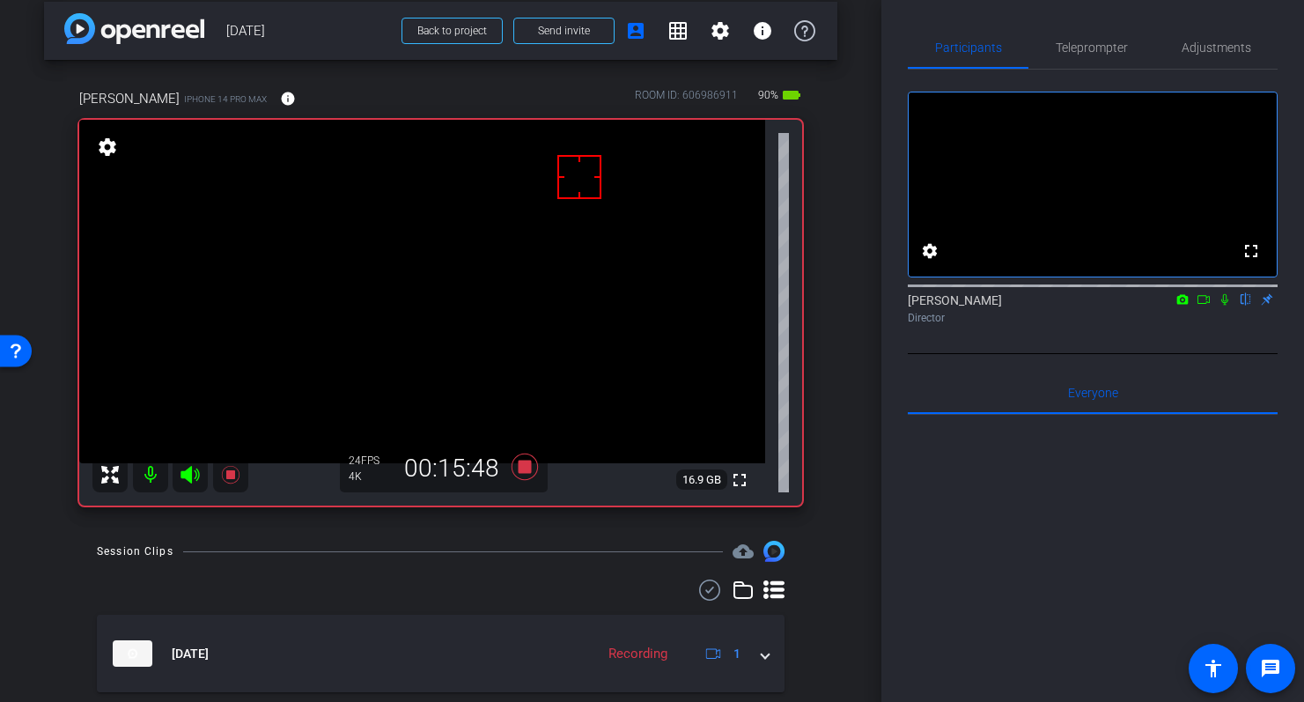
scroll to position [14, 0]
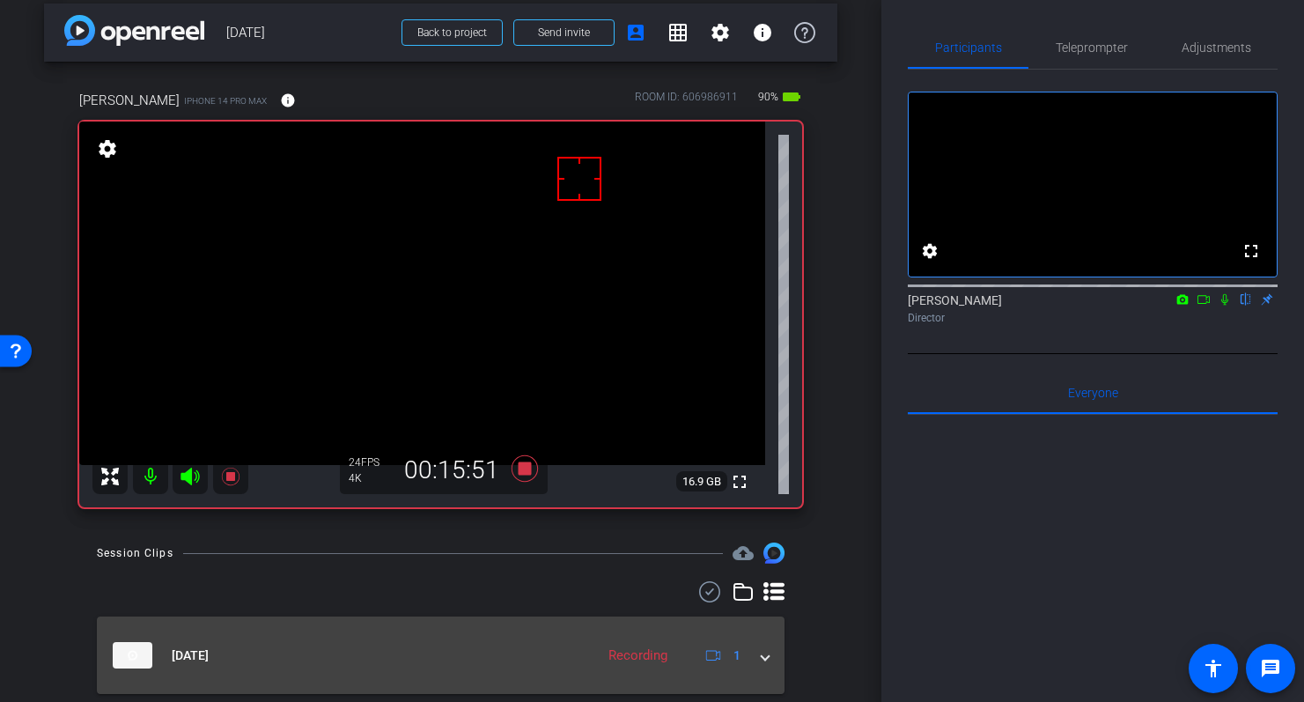
click at [763, 658] on span at bounding box center [764, 655] width 7 height 18
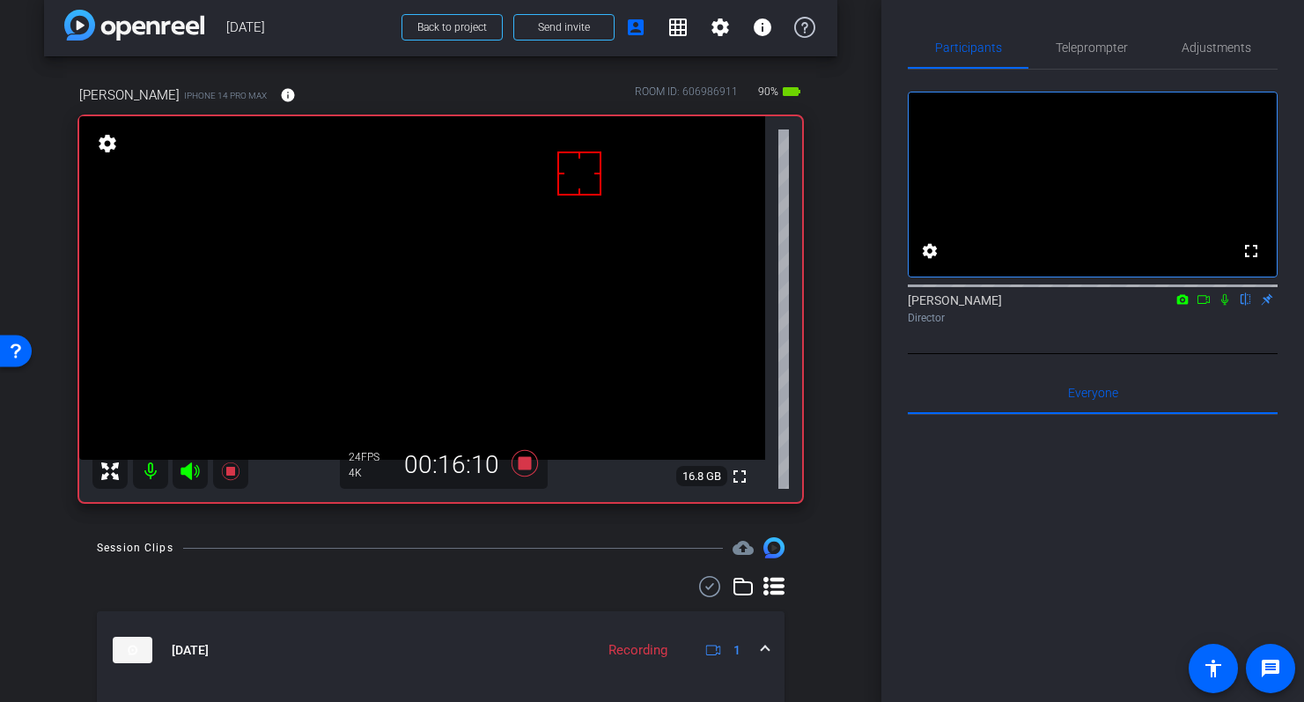
scroll to position [23, 0]
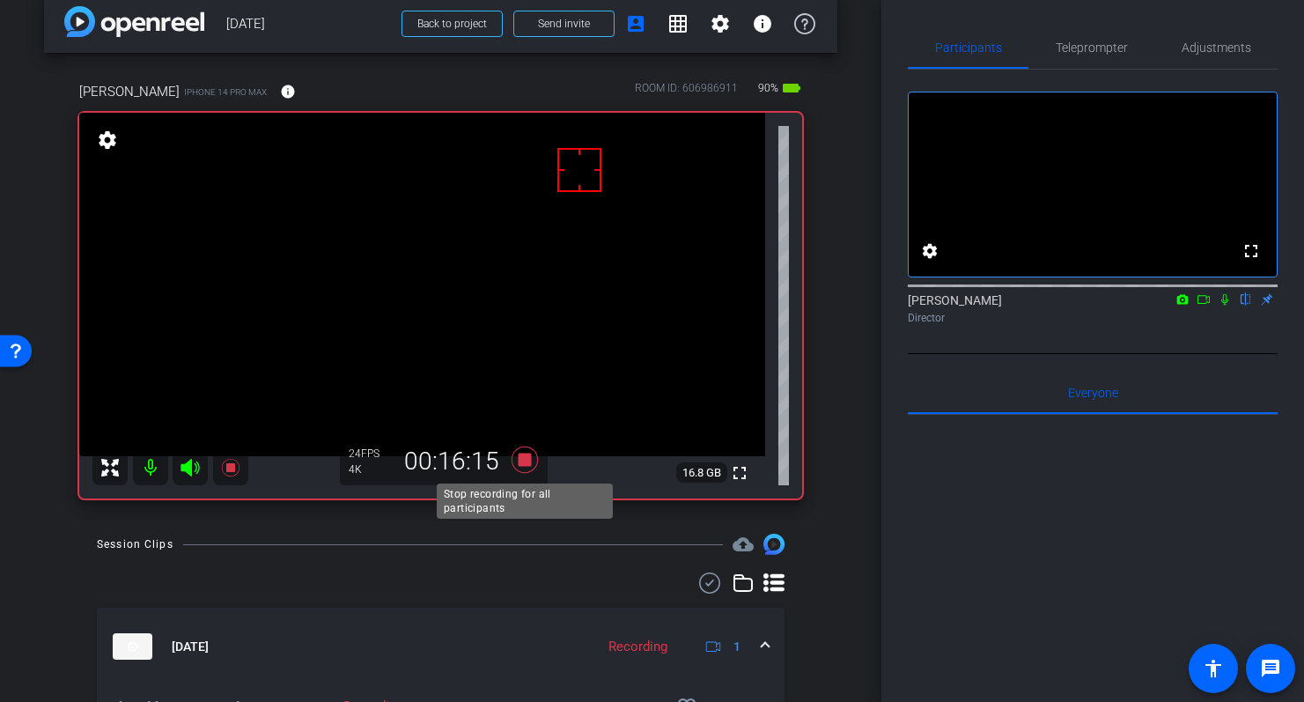
click at [524, 458] on icon at bounding box center [524, 459] width 26 height 26
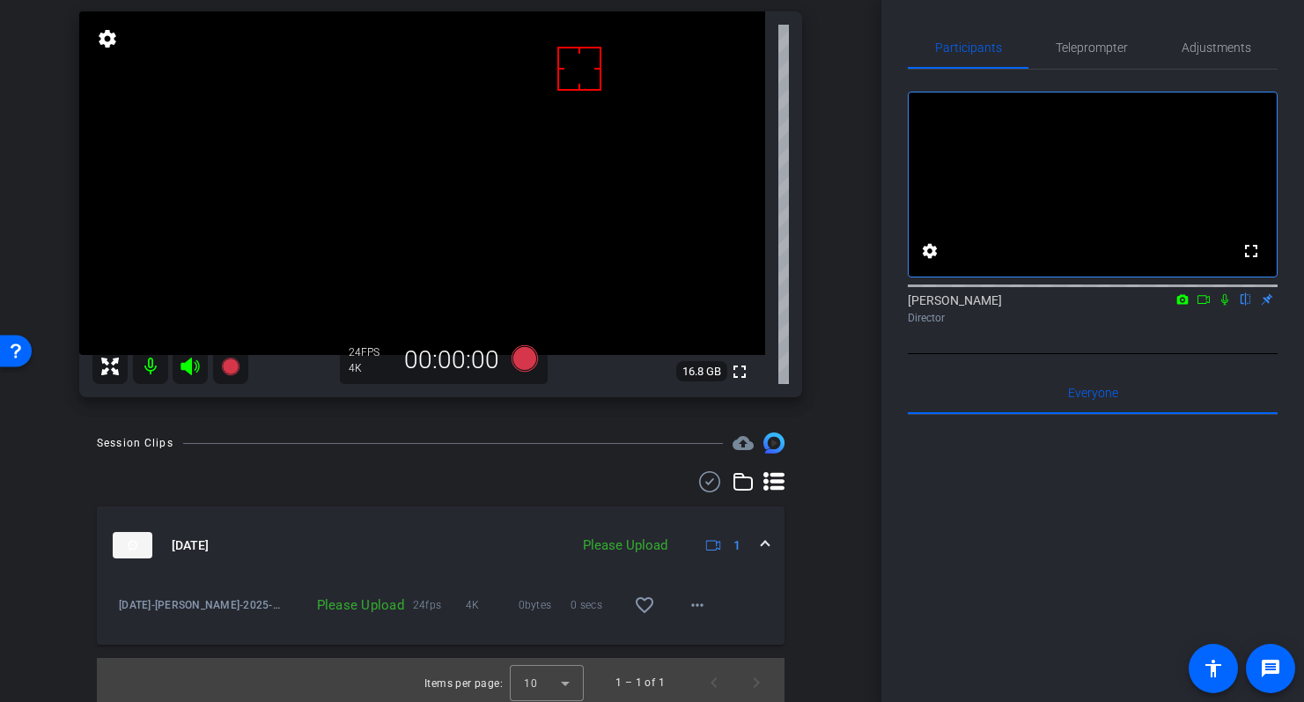
scroll to position [129, 0]
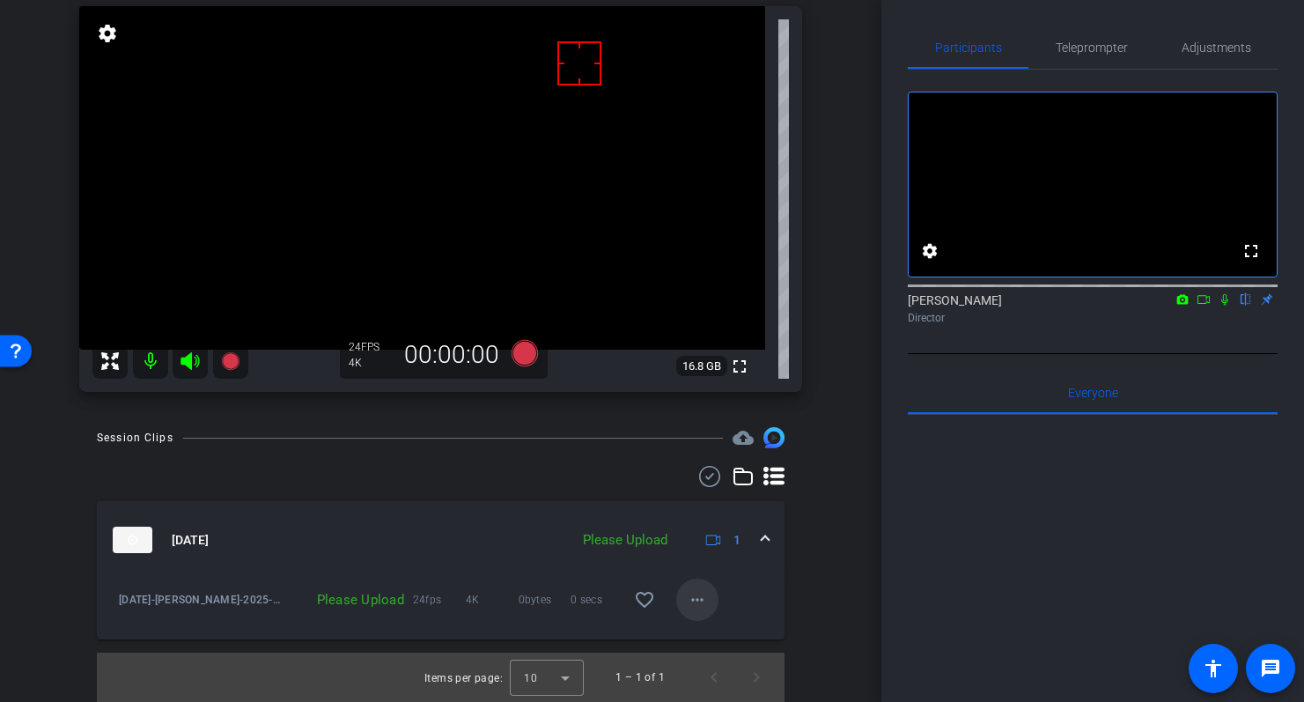
click at [694, 594] on mat-icon "more_horiz" at bounding box center [697, 599] width 21 height 21
click at [708, 633] on span "Upload" at bounding box center [725, 636] width 70 height 21
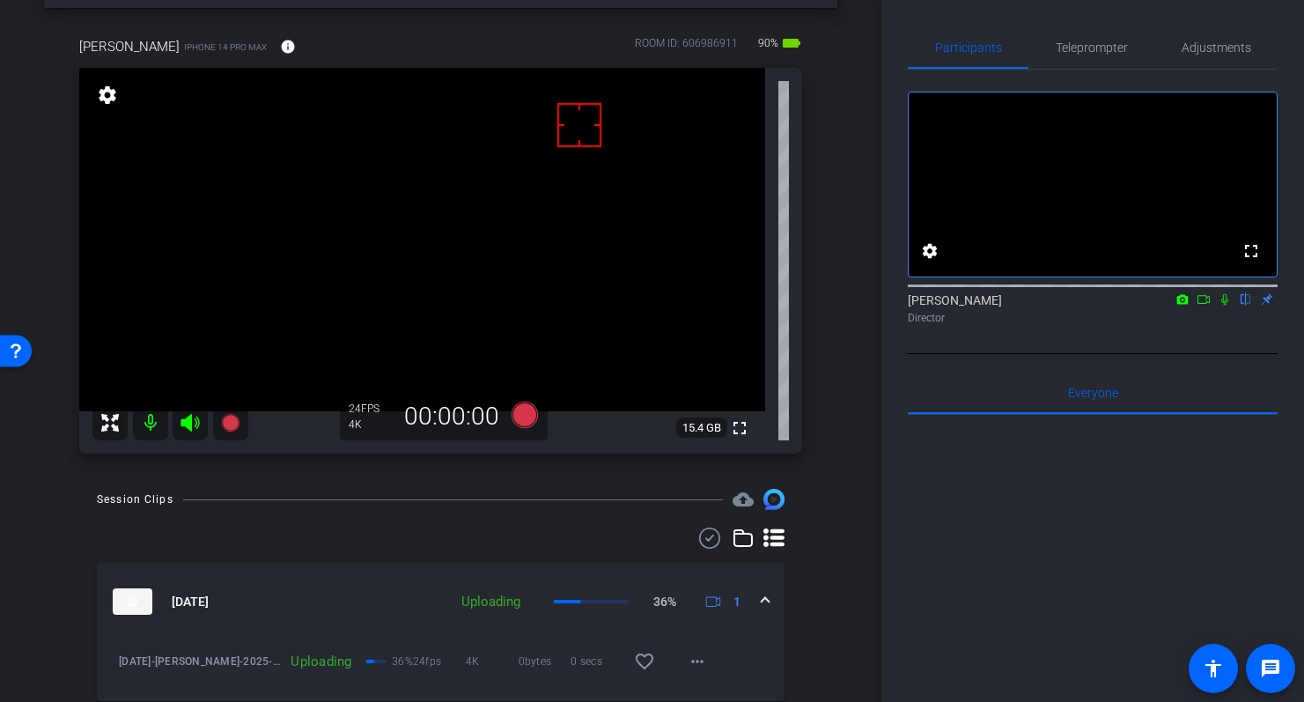
scroll to position [67, 0]
click at [839, 330] on div "arrow_back 08-19-2025 Back to project Send invite account_box grid_on settings …" at bounding box center [440, 284] width 881 height 702
click at [842, 463] on div "arrow_back 08-19-2025 Back to project Send invite account_box grid_on settings …" at bounding box center [440, 284] width 881 height 702
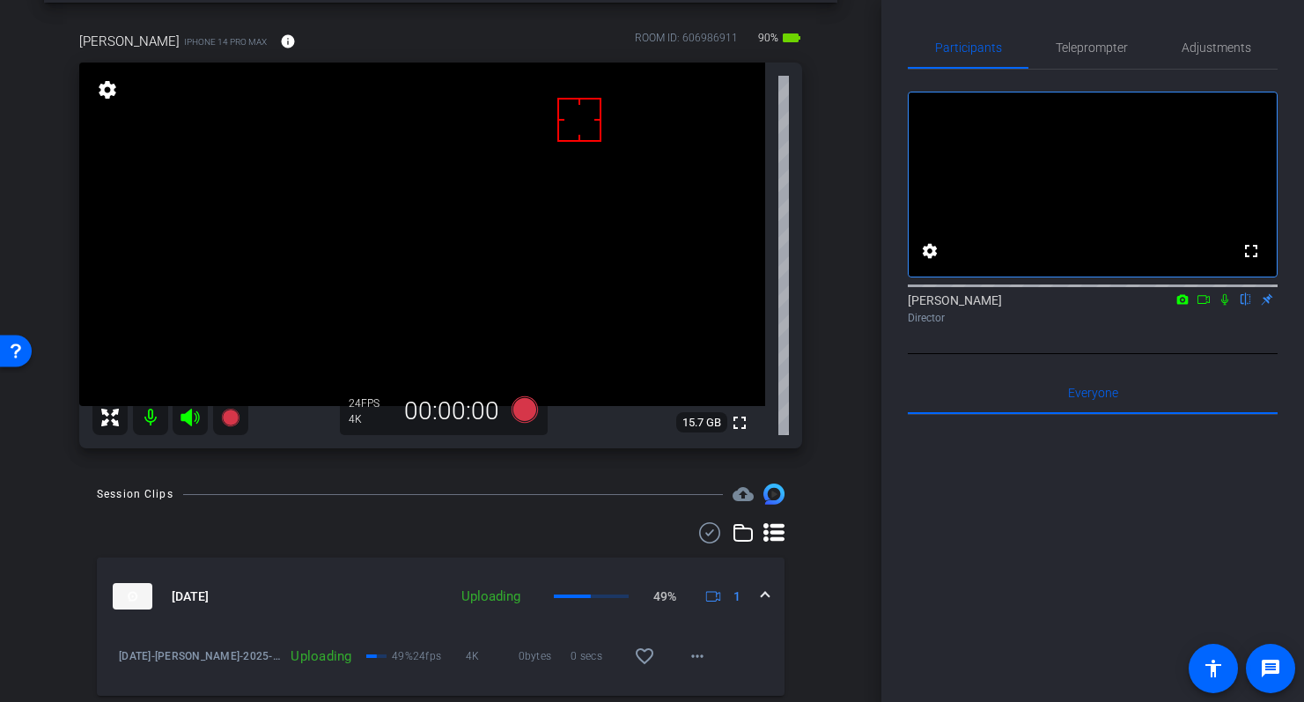
scroll to position [83, 0]
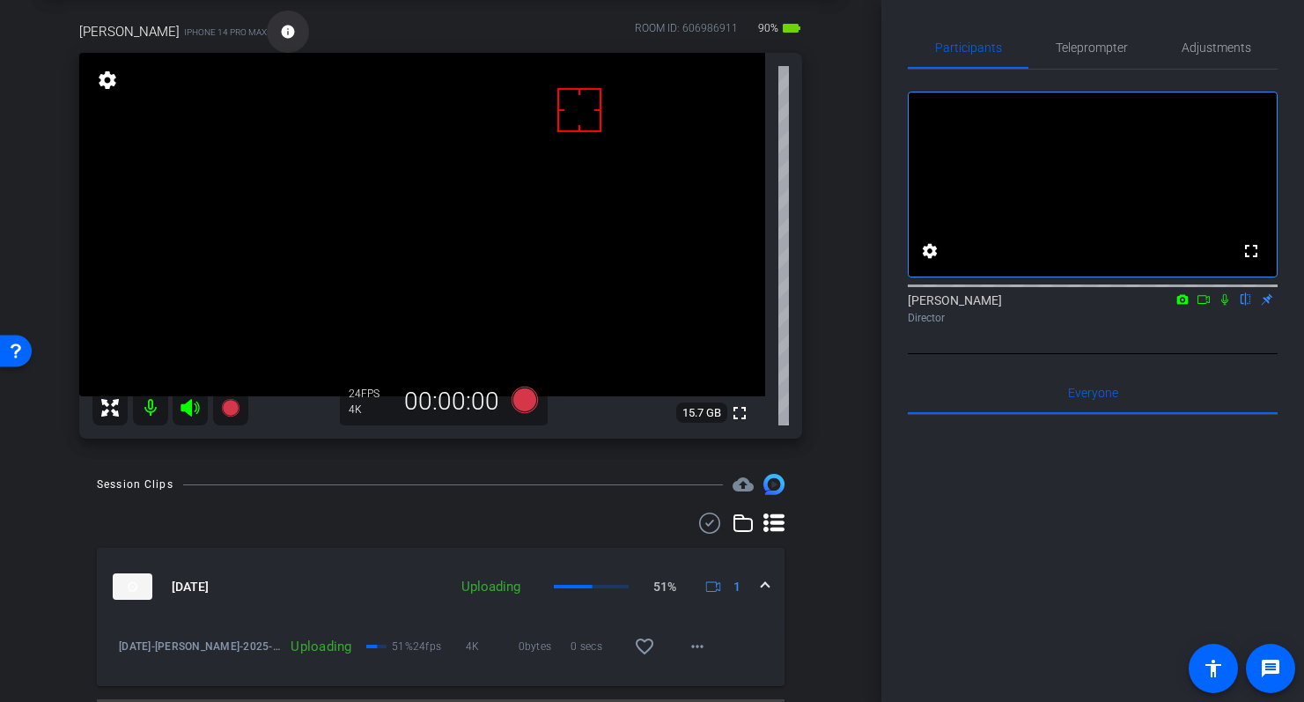
click at [280, 33] on mat-icon "info" at bounding box center [288, 32] width 16 height 16
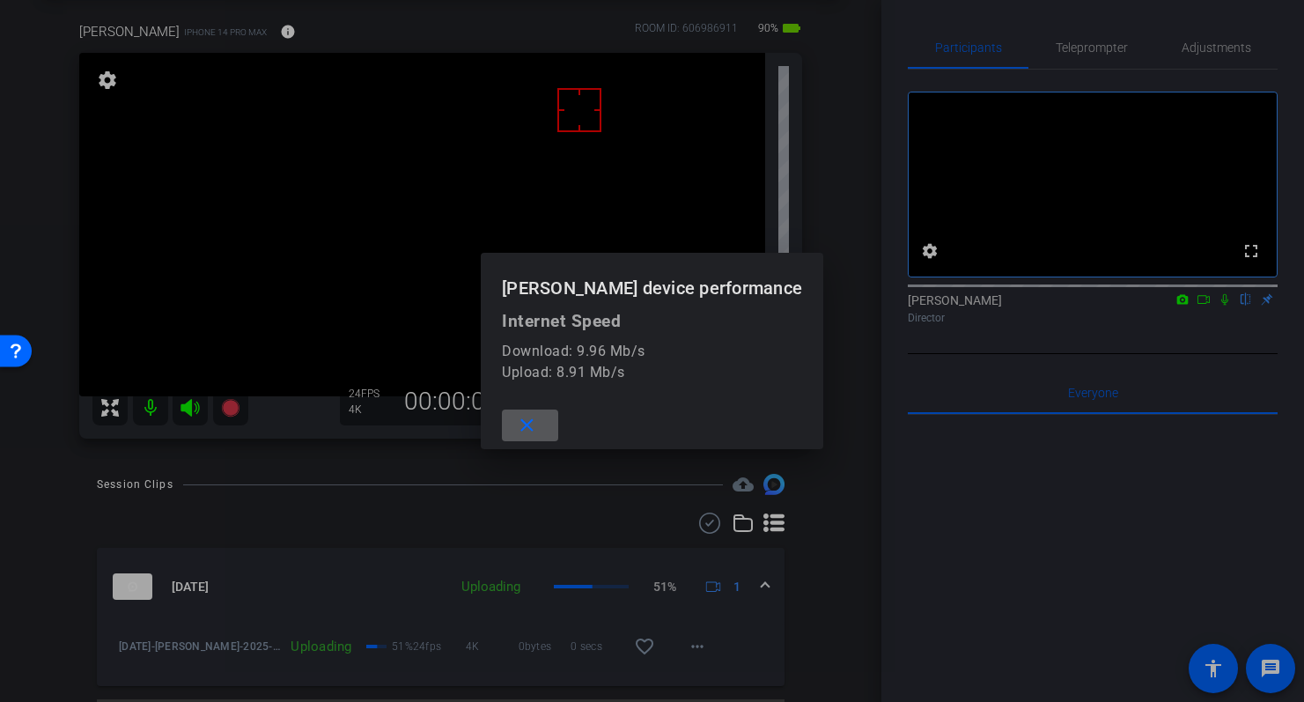
click at [538, 423] on mat-icon "close" at bounding box center [527, 426] width 22 height 22
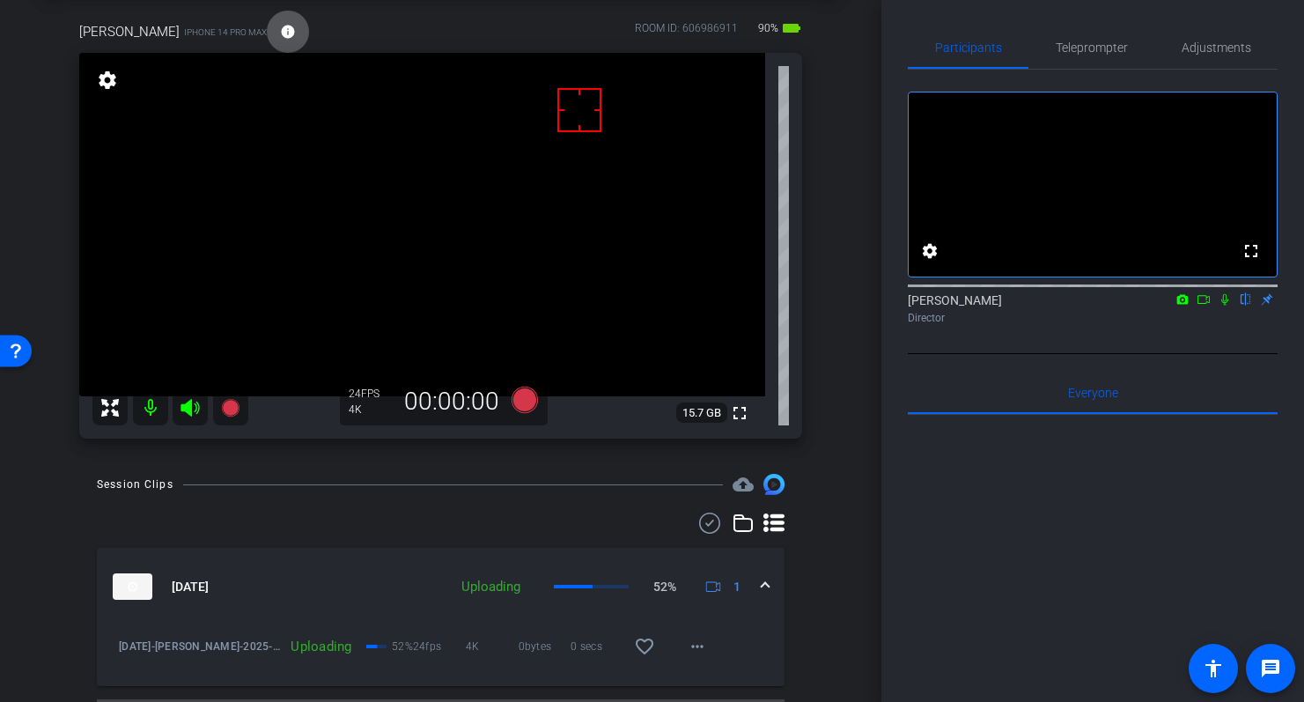
click at [280, 31] on mat-icon "info" at bounding box center [288, 32] width 16 height 16
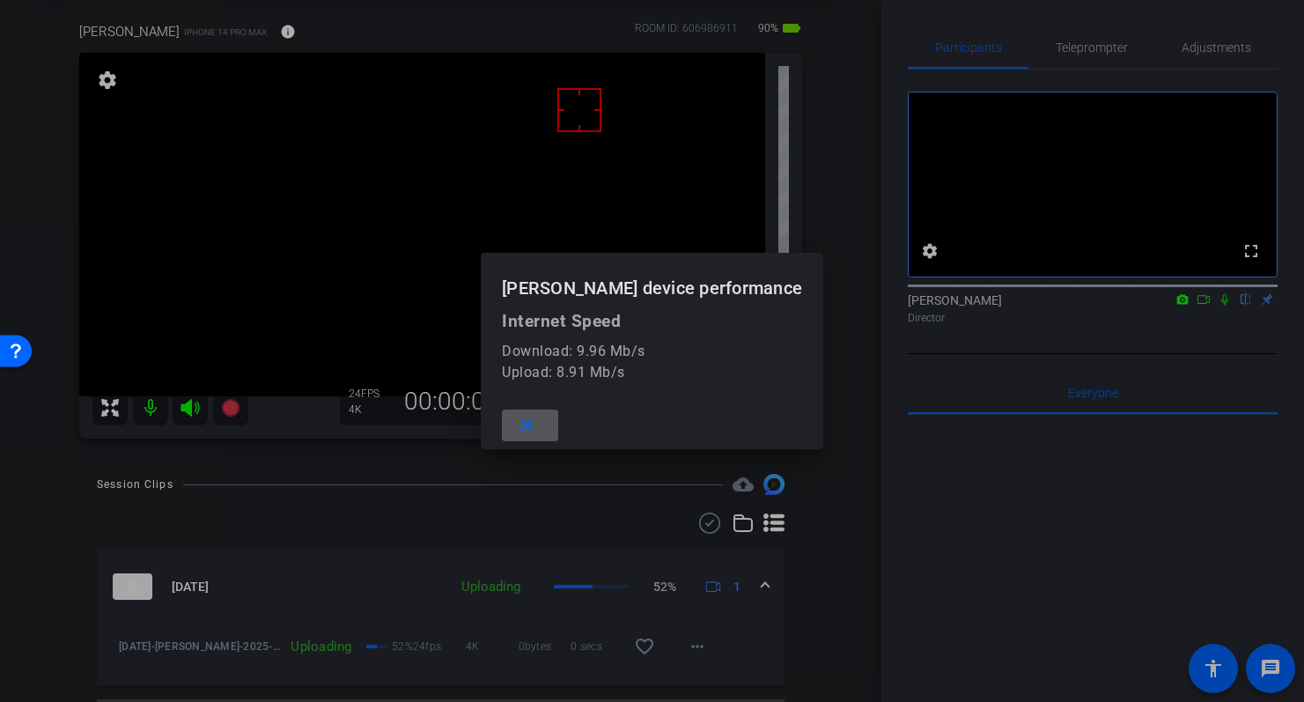
click at [537, 424] on mat-icon "close" at bounding box center [527, 426] width 22 height 22
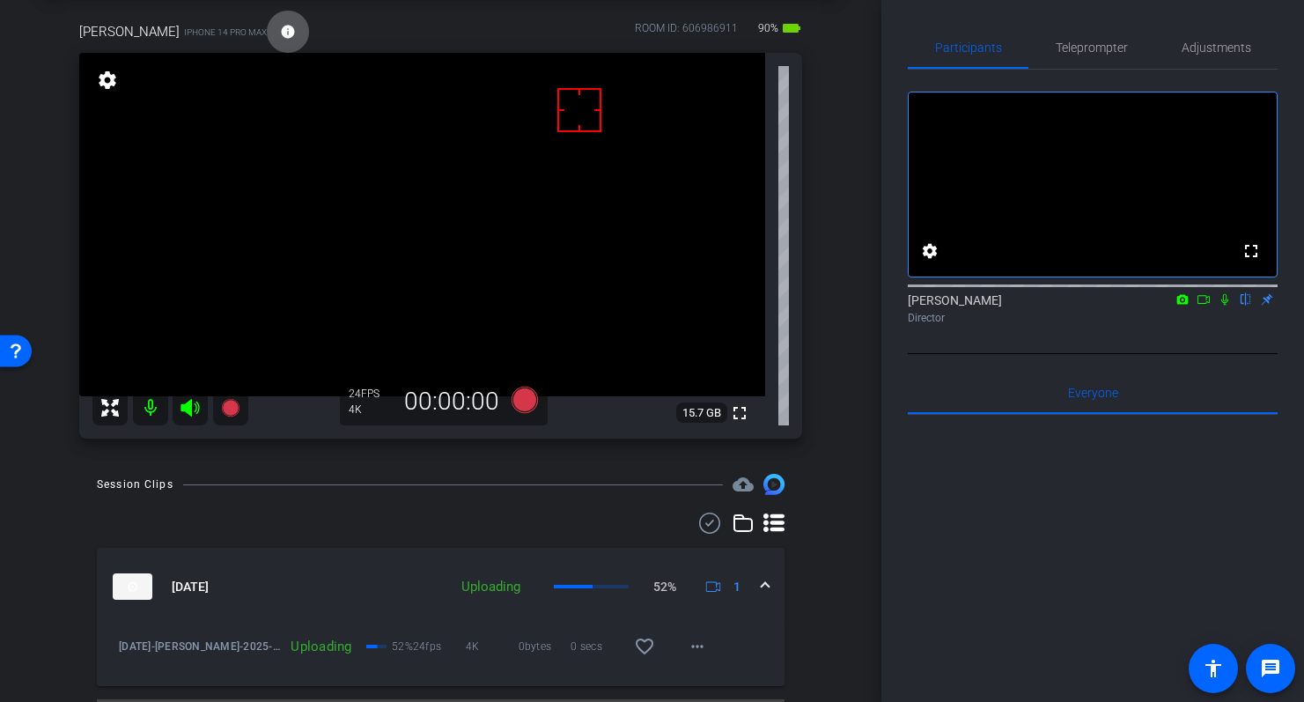
click at [841, 473] on div "arrow_back 08-19-2025 Back to project Send invite account_box grid_on settings …" at bounding box center [440, 268] width 881 height 702
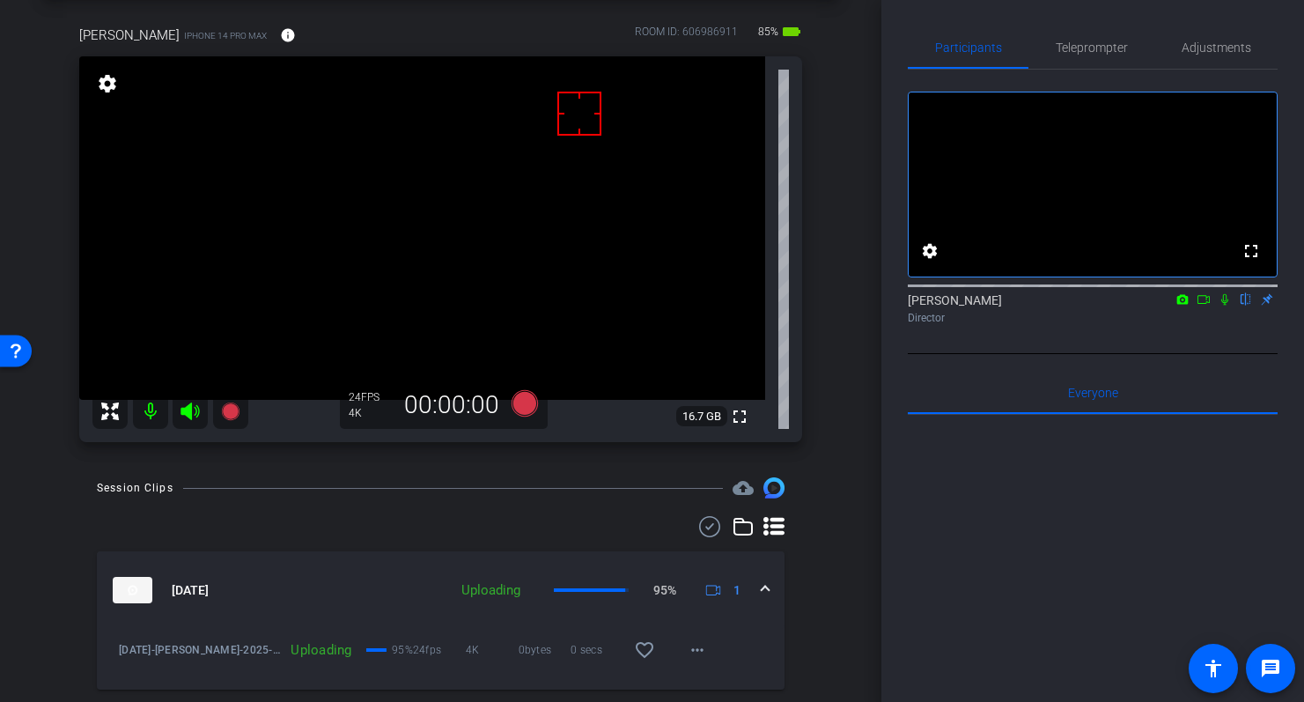
scroll to position [74, 0]
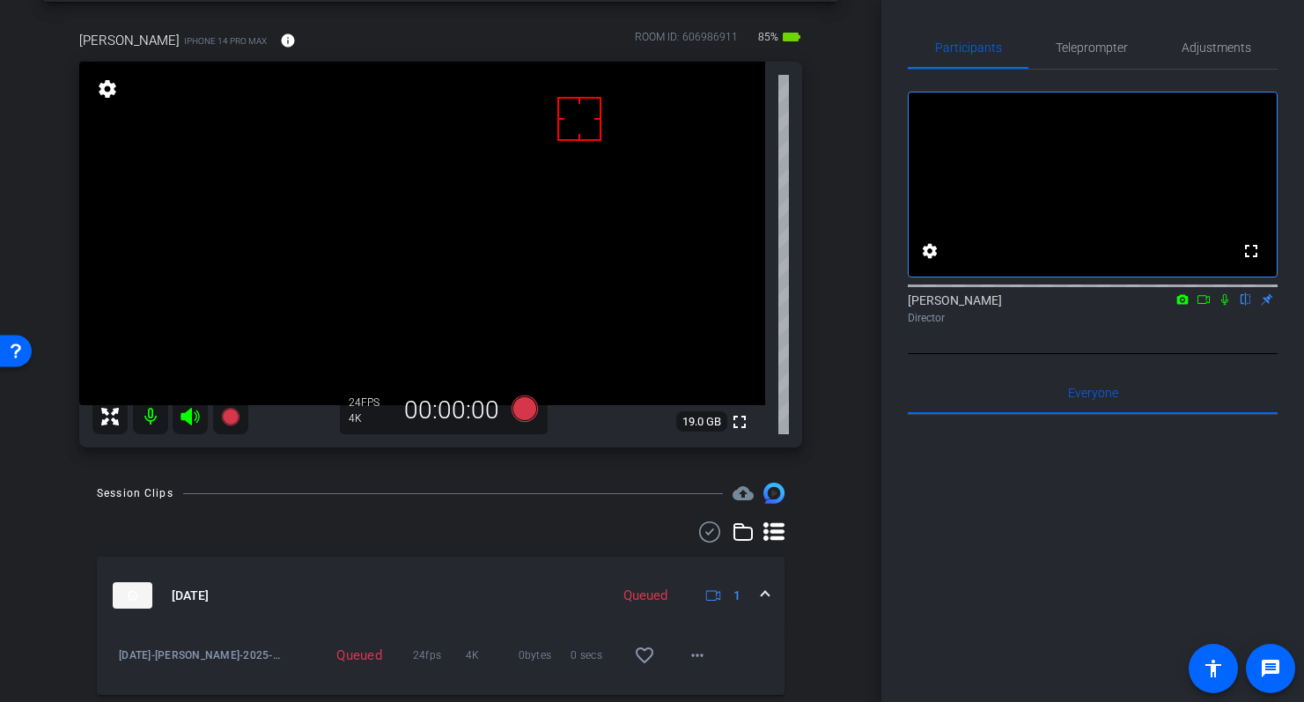
click at [25, 97] on div "arrow_back 08-19-2025 Back to project Send invite account_box grid_on settings …" at bounding box center [440, 277] width 881 height 702
click at [842, 162] on div "arrow_back 08-19-2025 Back to project Send invite account_box grid_on settings …" at bounding box center [440, 277] width 881 height 702
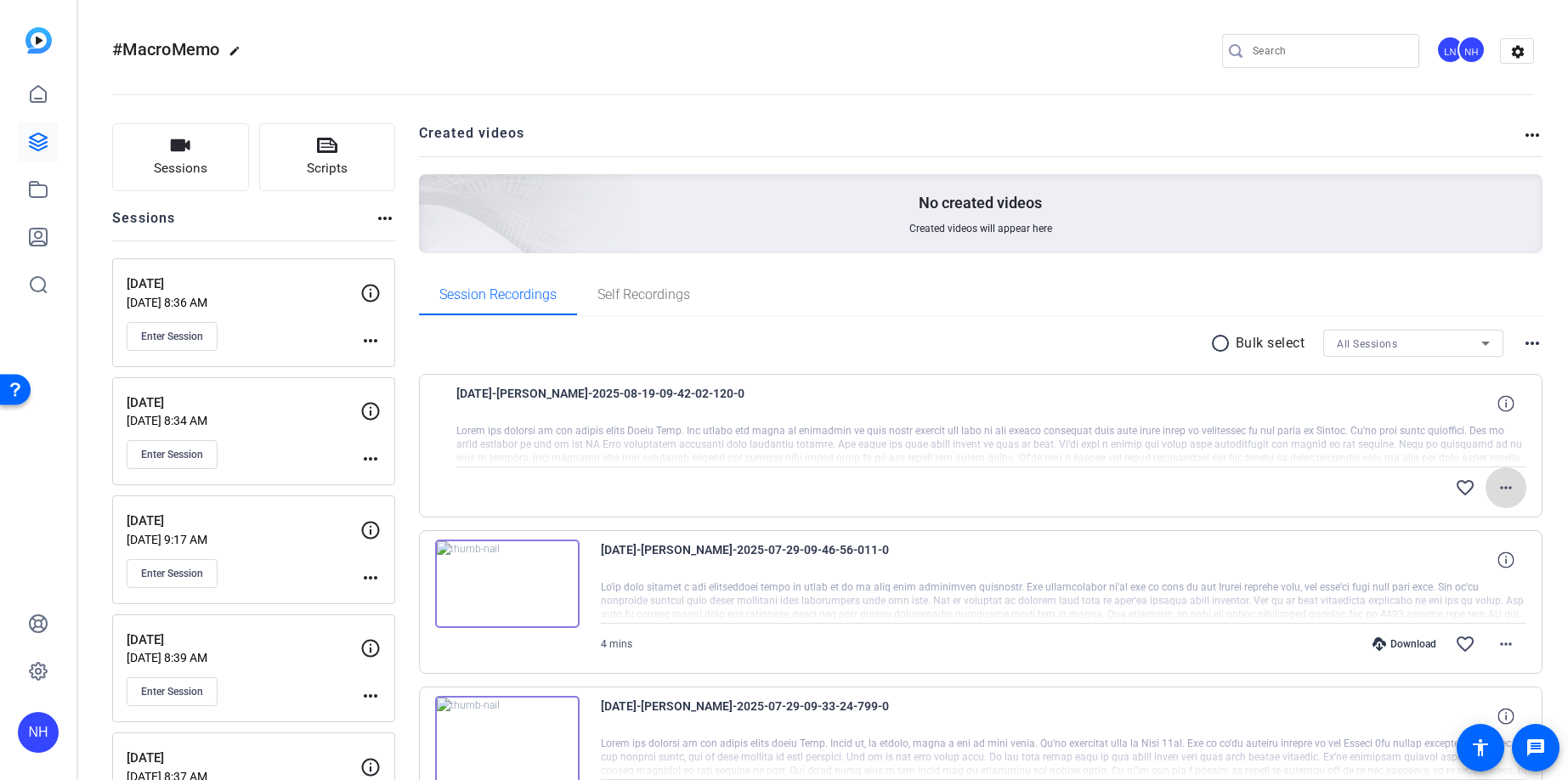
click at [1507, 483] on mat-icon "more_horiz" at bounding box center [1505, 488] width 20 height 20
click at [1463, 520] on span "Download Original" at bounding box center [1462, 523] width 102 height 20
click at [764, 77] on openreel-divider-bar at bounding box center [823, 90] width 1422 height 52
click at [1512, 487] on mat-icon "more_horiz" at bounding box center [1505, 488] width 20 height 20
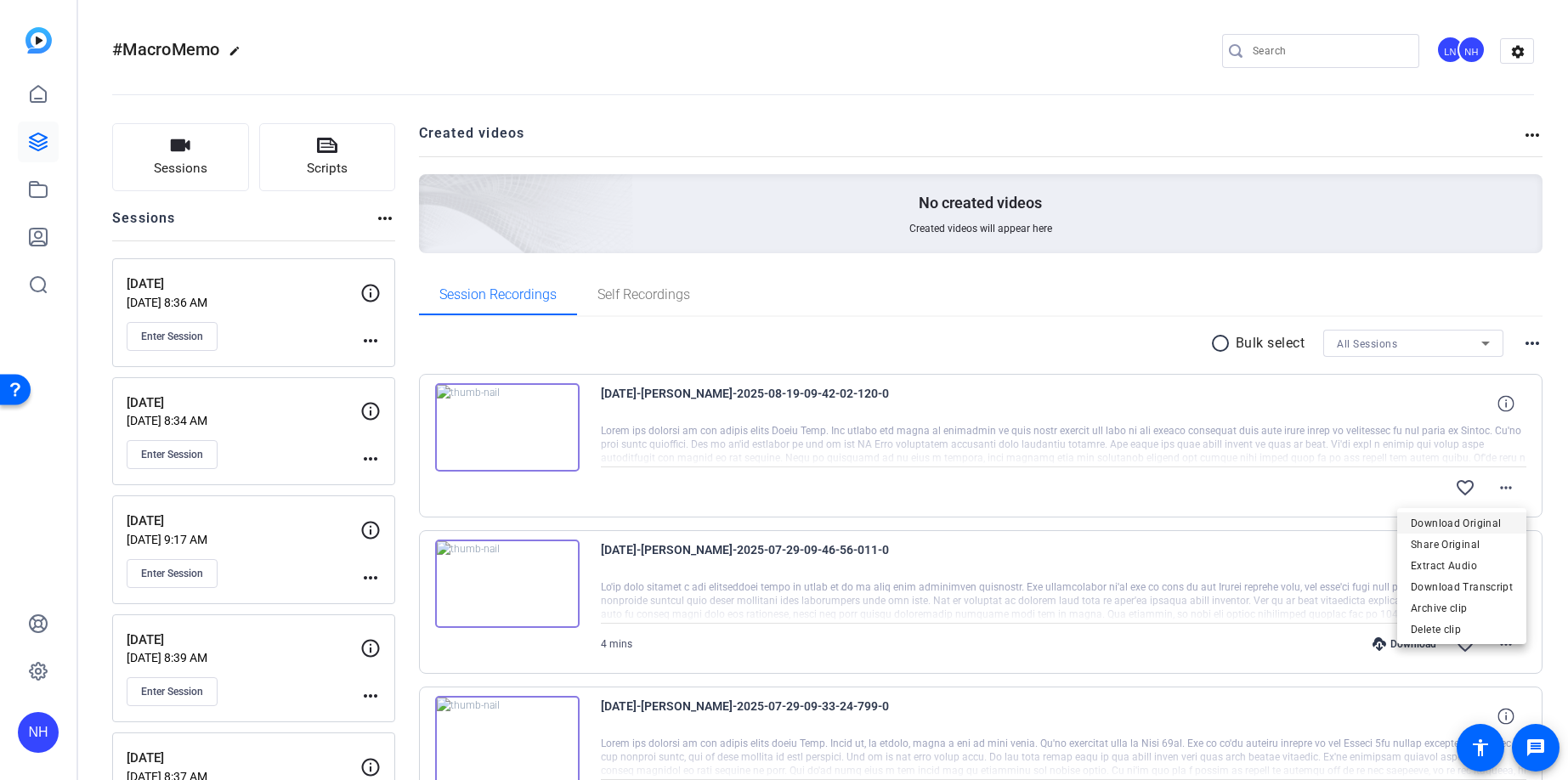
click at [1492, 518] on span "Download Original" at bounding box center [1462, 523] width 102 height 20
click at [865, 69] on openreel-divider-bar at bounding box center [823, 90] width 1422 height 52
